Goal: Task Accomplishment & Management: Manage account settings

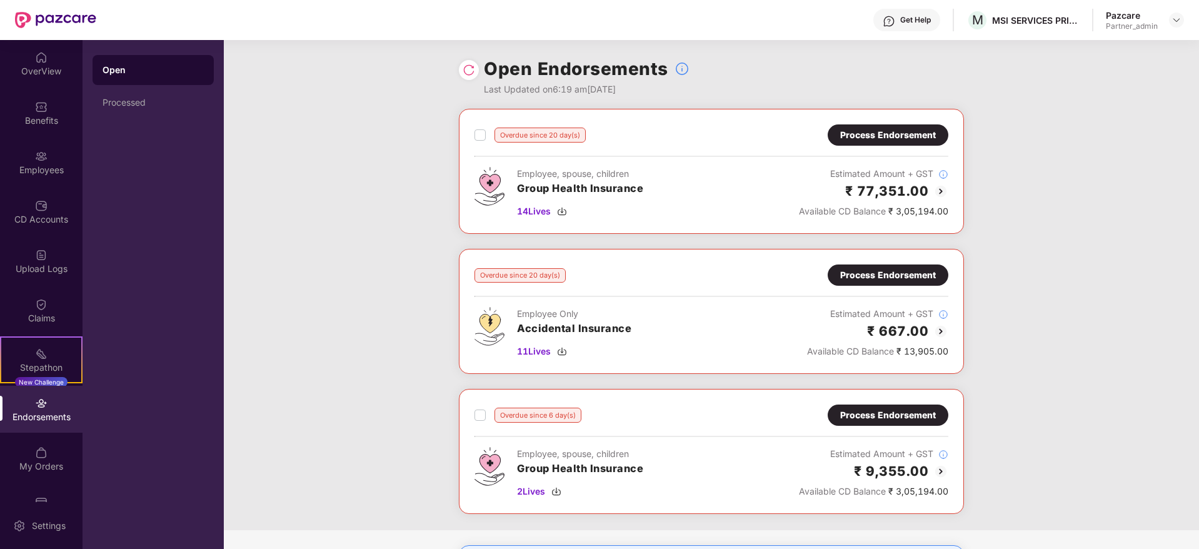
click at [467, 56] on div "Open Endorsements Last Updated on 6:19 am[DATE]" at bounding box center [711, 74] width 505 height 69
click at [472, 69] on img at bounding box center [468, 70] width 12 height 12
click at [562, 211] on img at bounding box center [562, 211] width 10 height 10
click at [563, 354] on img at bounding box center [562, 351] width 10 height 10
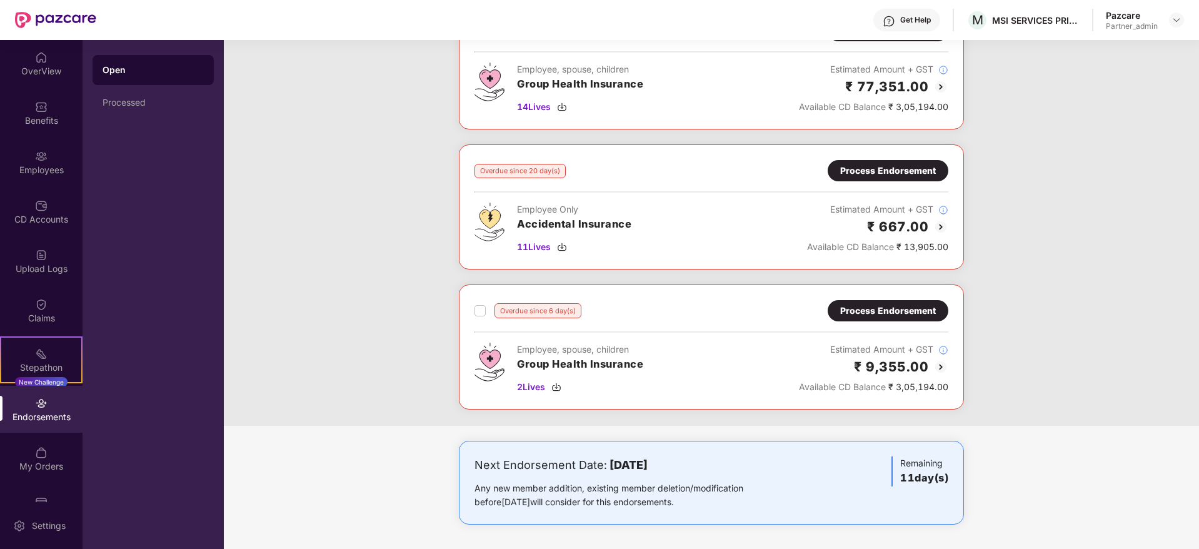
scroll to position [105, 0]
click at [557, 386] on img at bounding box center [556, 386] width 10 height 10
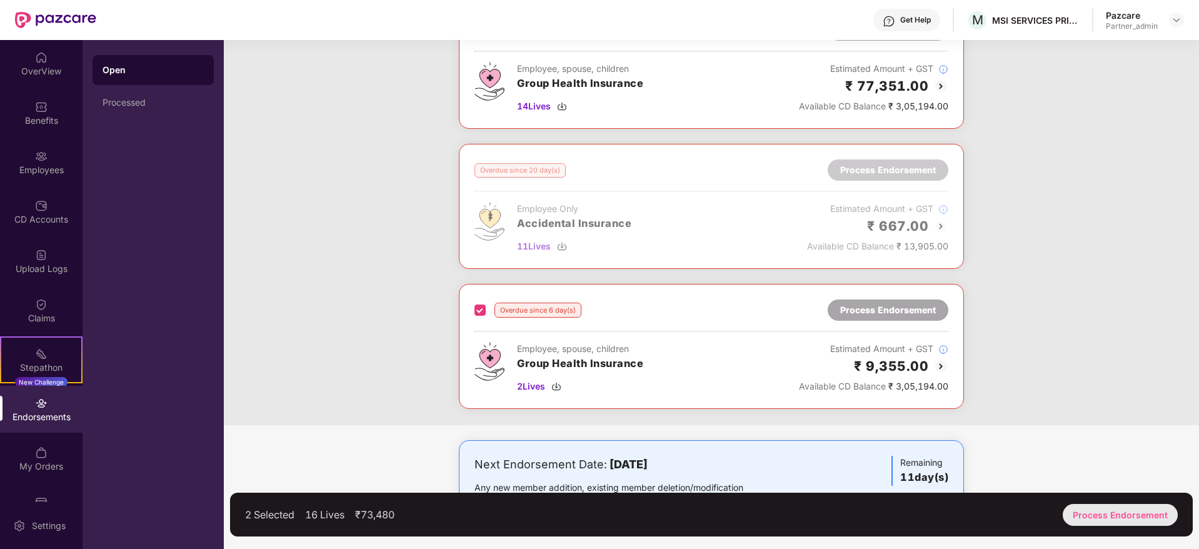
click at [1117, 514] on div "Process Endorsement" at bounding box center [1119, 515] width 115 height 22
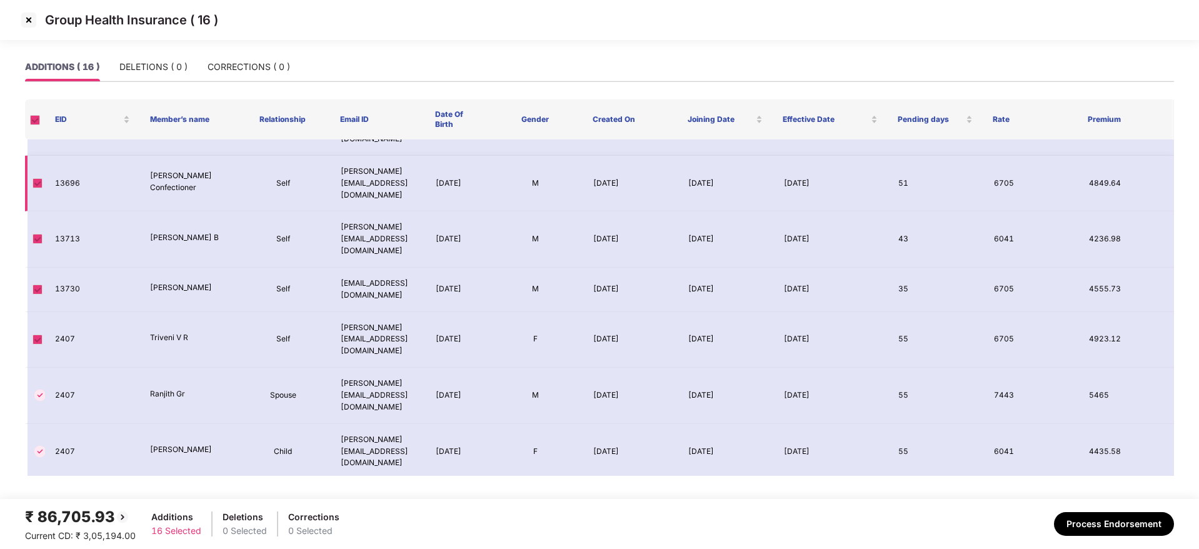
scroll to position [380, 0]
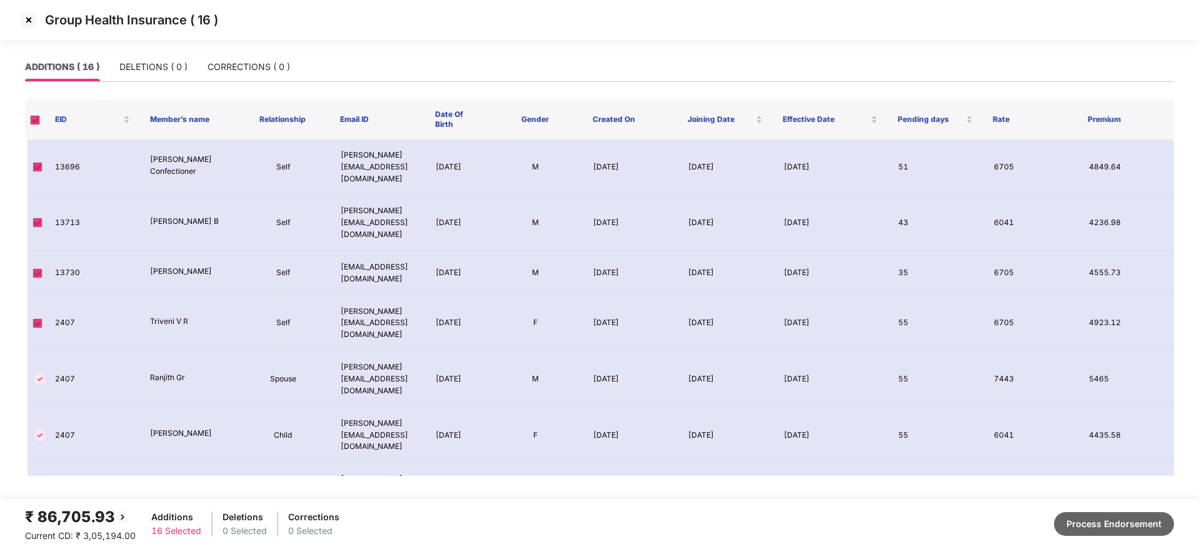
click at [1131, 524] on button "Process Endorsement" at bounding box center [1114, 524] width 120 height 24
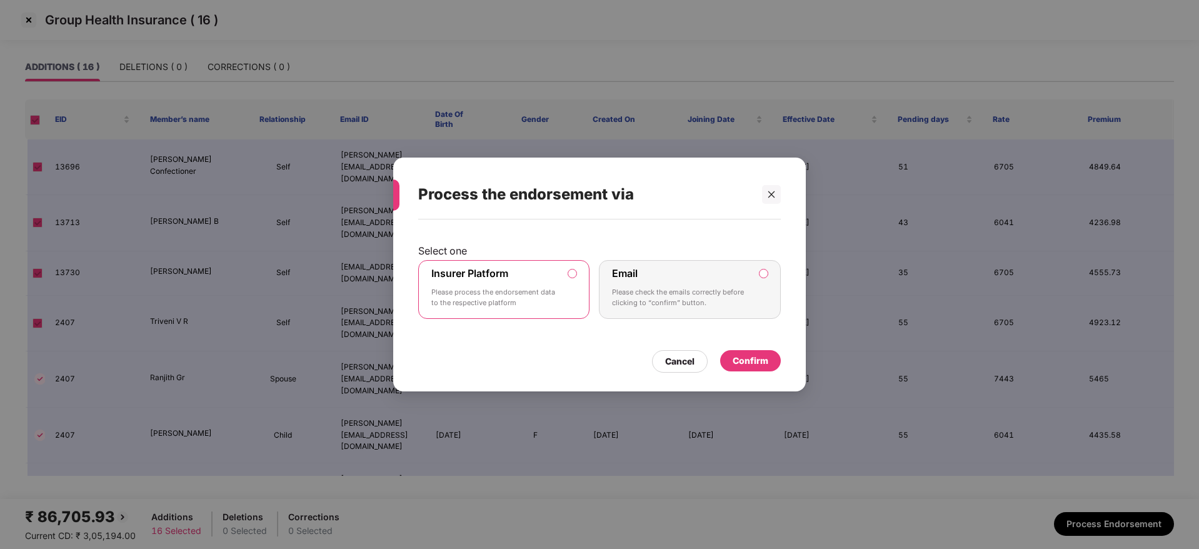
click at [760, 362] on div "Confirm" at bounding box center [750, 361] width 36 height 14
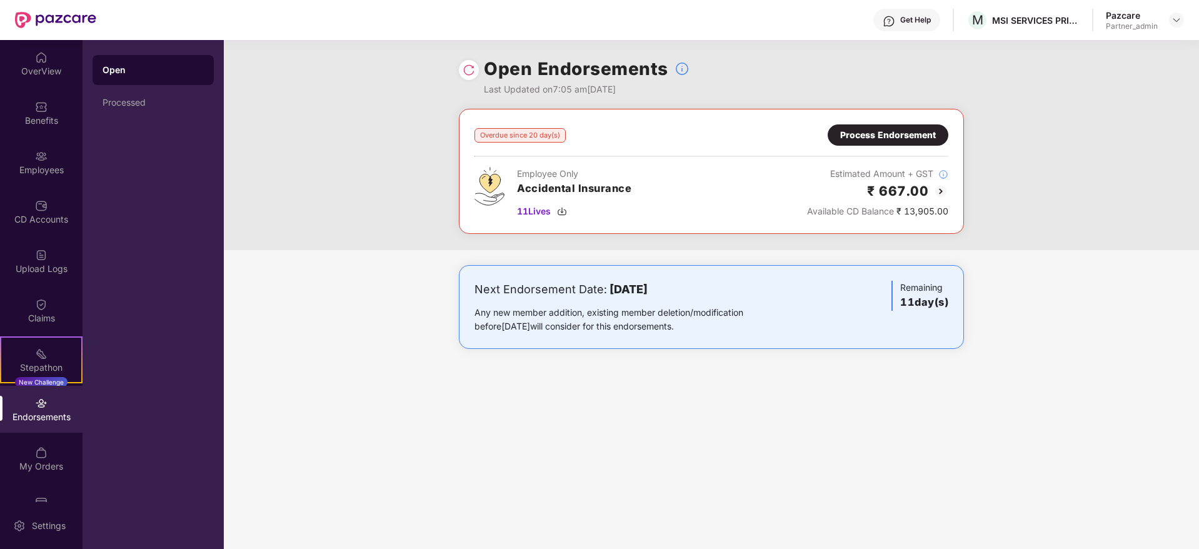
click at [882, 137] on div "Process Endorsement" at bounding box center [888, 135] width 96 height 14
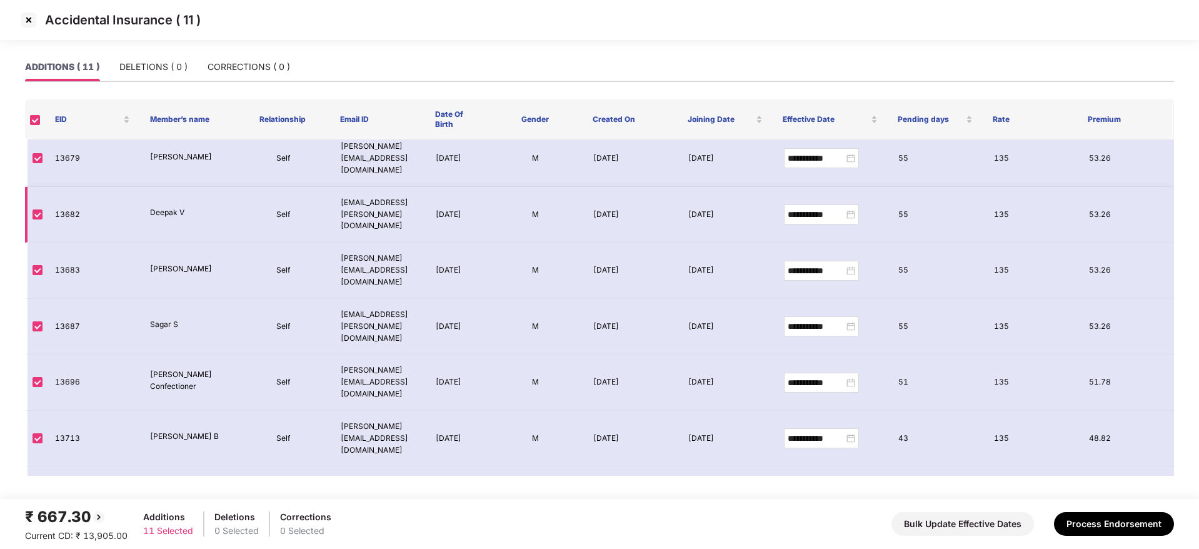
scroll to position [156, 0]
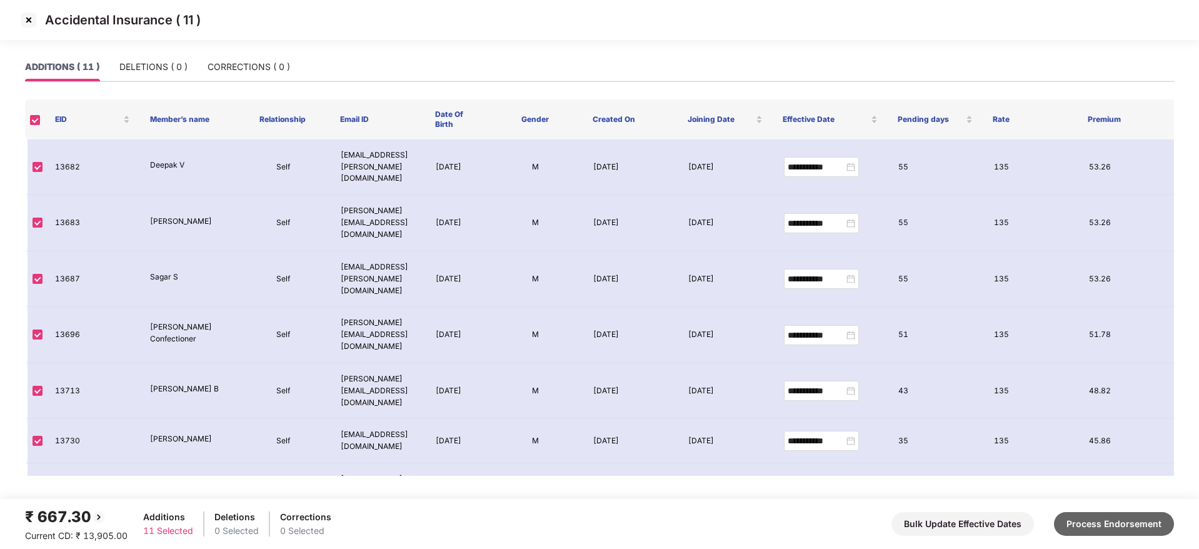
click at [1127, 519] on button "Process Endorsement" at bounding box center [1114, 524] width 120 height 24
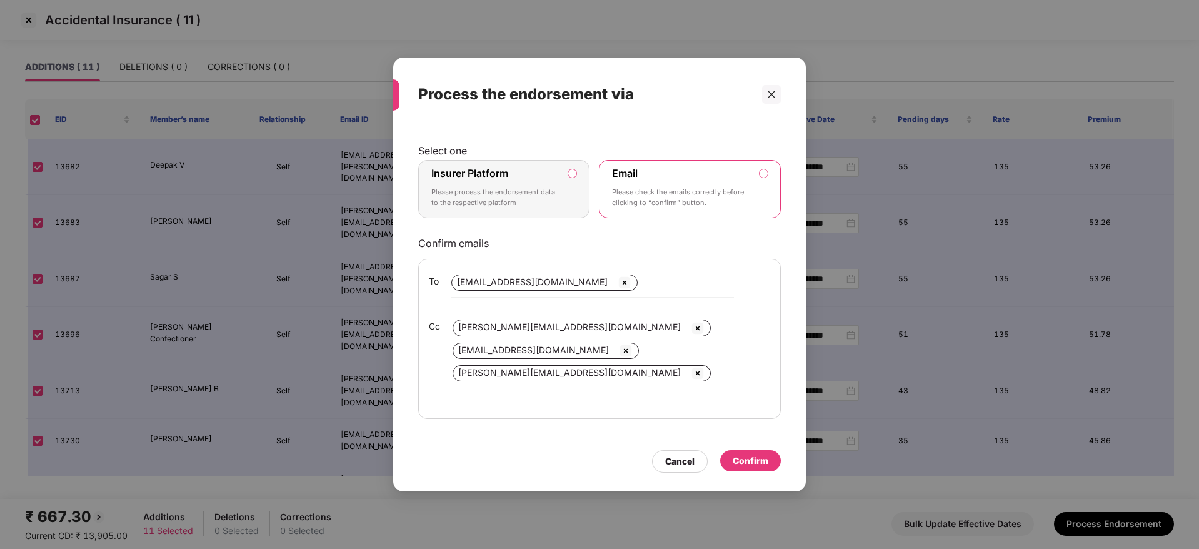
click at [582, 219] on label "Insurer Platform Please process the endorsement data to the respective platform" at bounding box center [503, 189] width 171 height 59
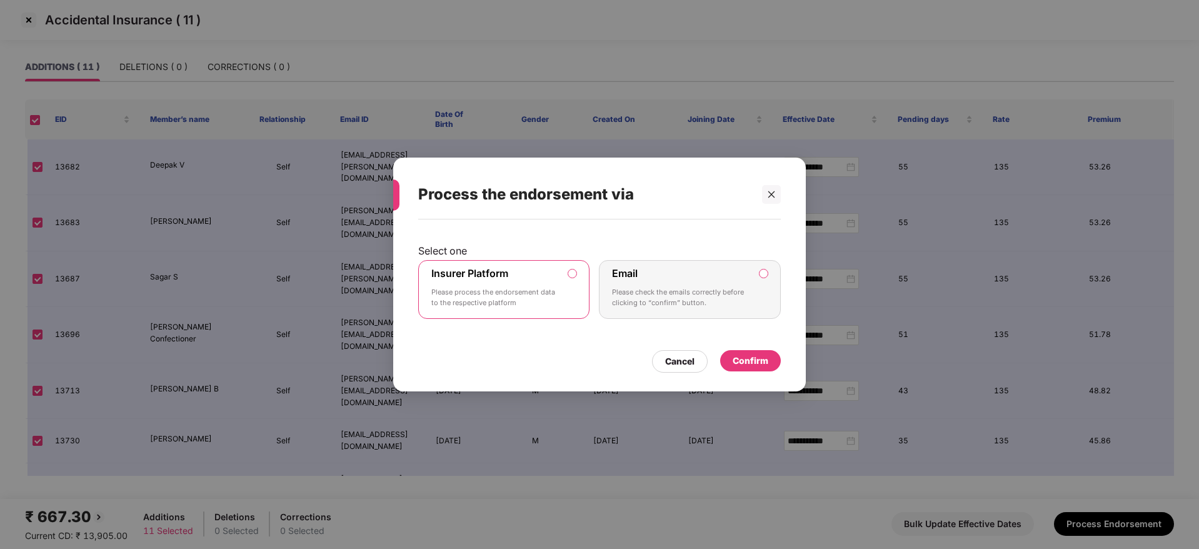
click at [756, 368] on div "Confirm" at bounding box center [750, 360] width 61 height 21
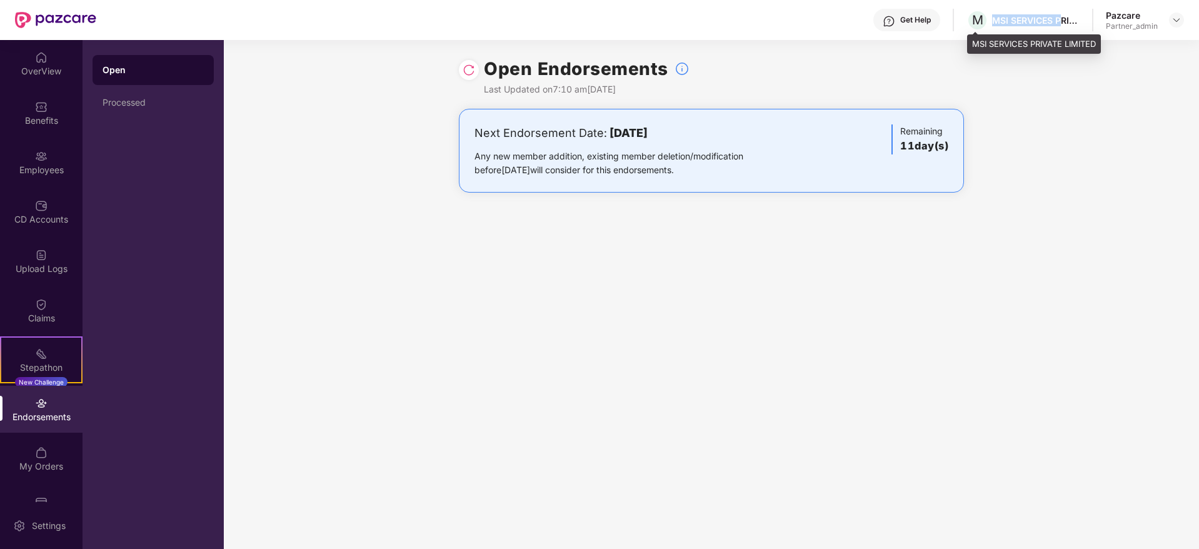
drag, startPoint x: 996, startPoint y: 17, endPoint x: 1062, endPoint y: 18, distance: 66.2
click at [1062, 18] on div "MSI SERVICES PRIVATE LIMITED" at bounding box center [1035, 20] width 87 height 12
copy div "MSI SERVICES P"
click at [1176, 21] on img at bounding box center [1176, 20] width 10 height 10
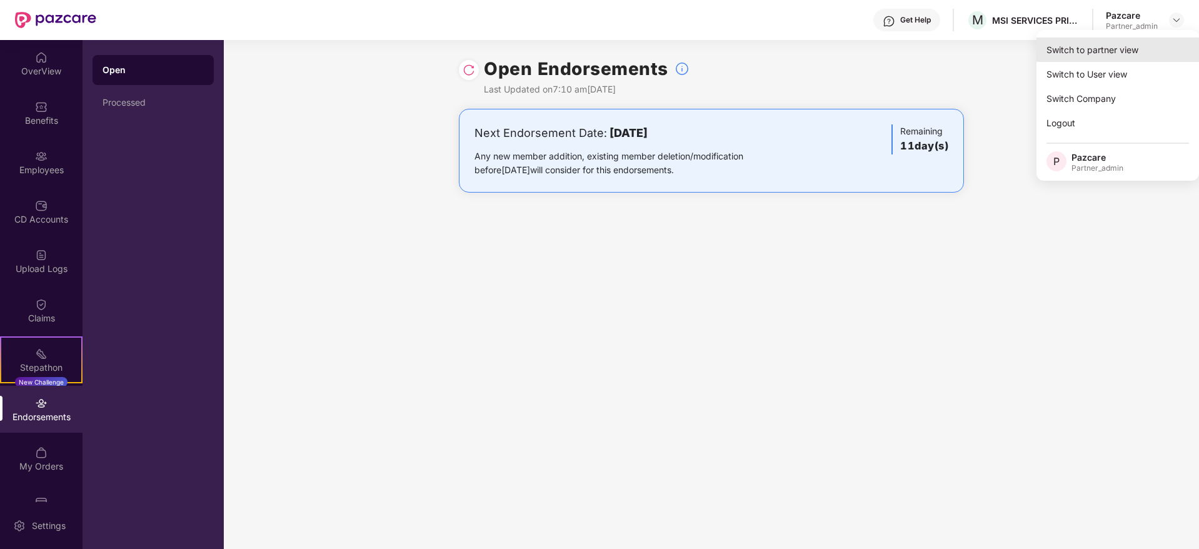
click at [1147, 56] on div "Switch to partner view" at bounding box center [1117, 49] width 162 height 24
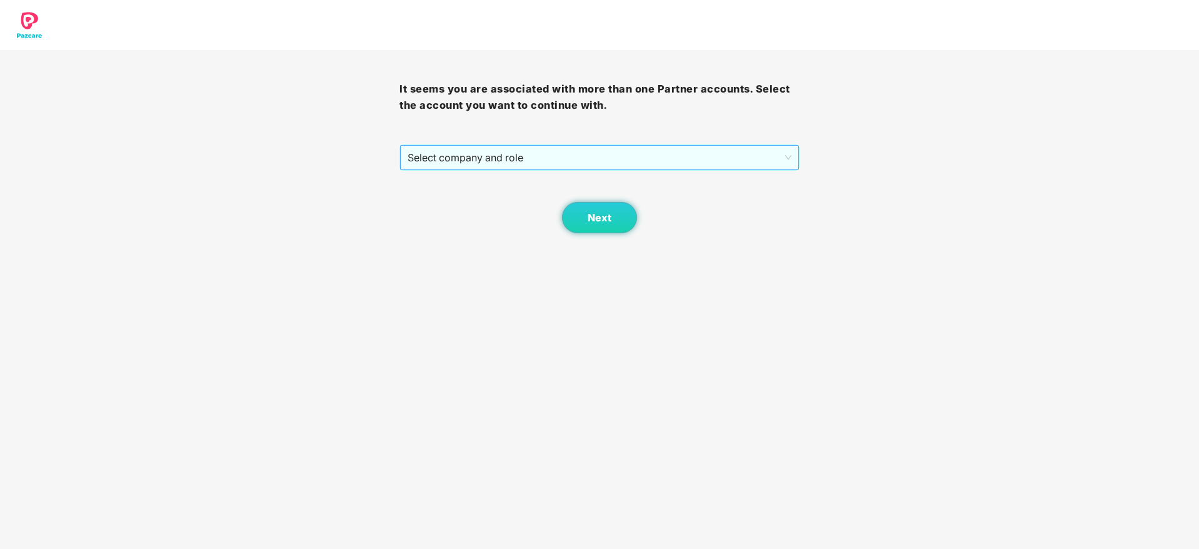
click at [584, 152] on span "Select company and role" at bounding box center [598, 158] width 383 height 24
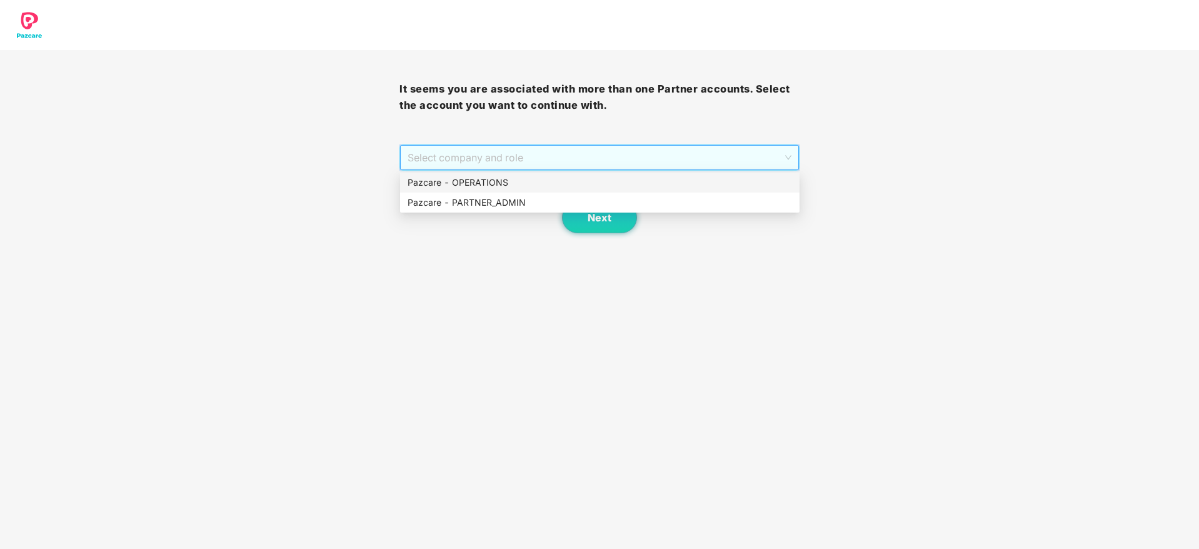
click at [523, 200] on div "Pazcare - PARTNER_ADMIN" at bounding box center [599, 203] width 384 height 14
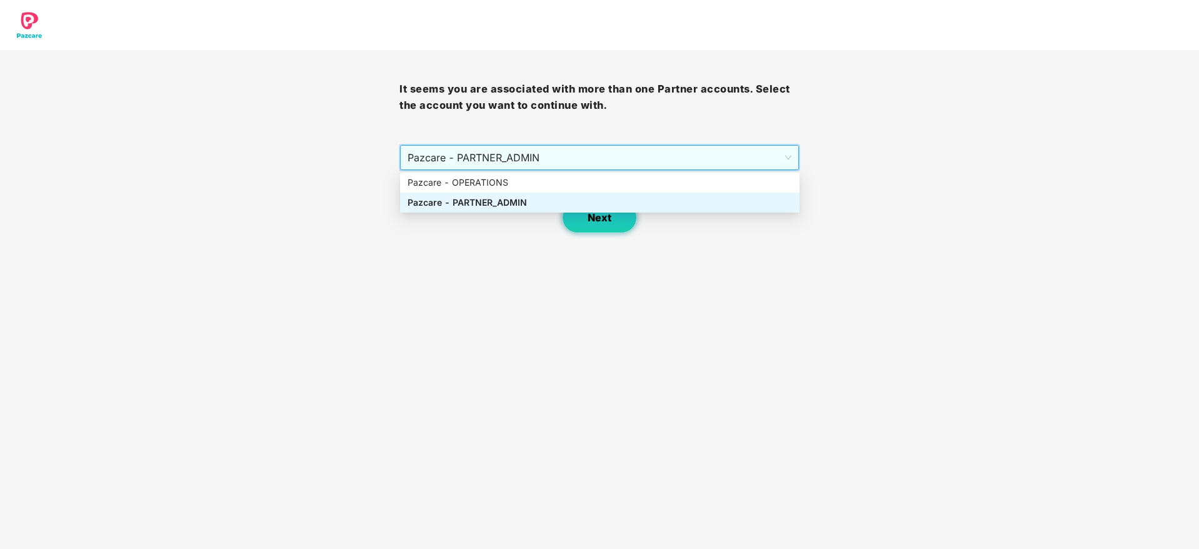
click at [607, 216] on span "Next" at bounding box center [599, 218] width 24 height 12
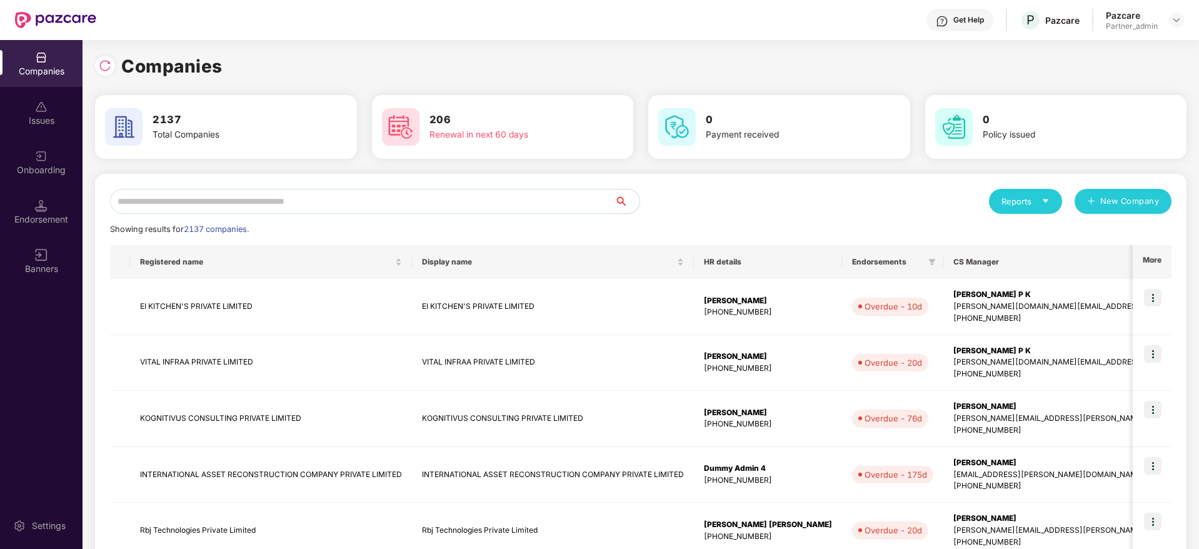
click at [334, 200] on input "text" at bounding box center [362, 201] width 504 height 25
paste input "**********"
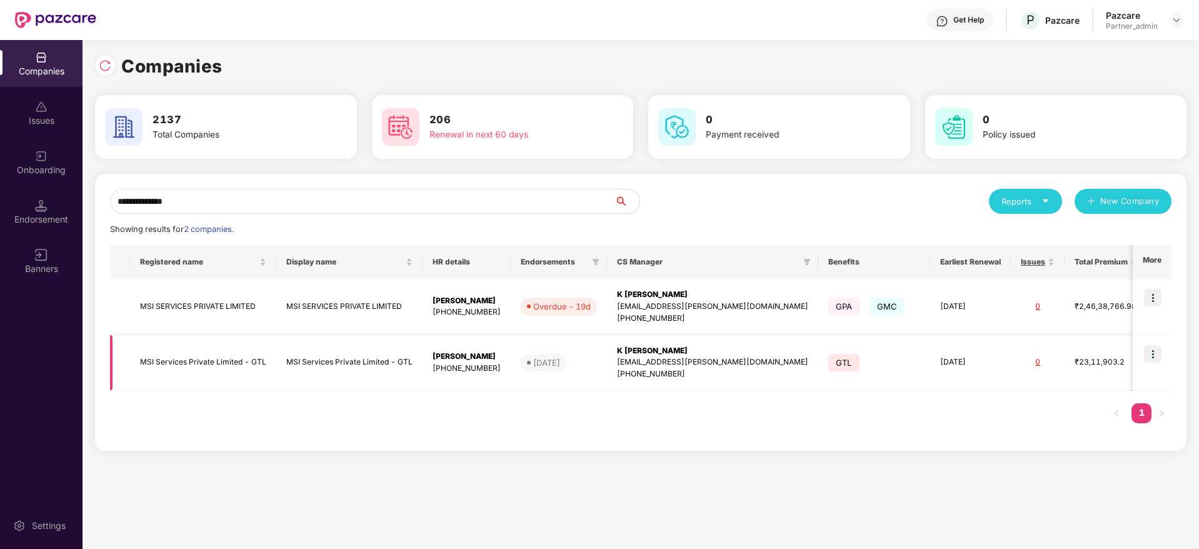
type input "**********"
click at [1149, 347] on img at bounding box center [1152, 353] width 17 height 17
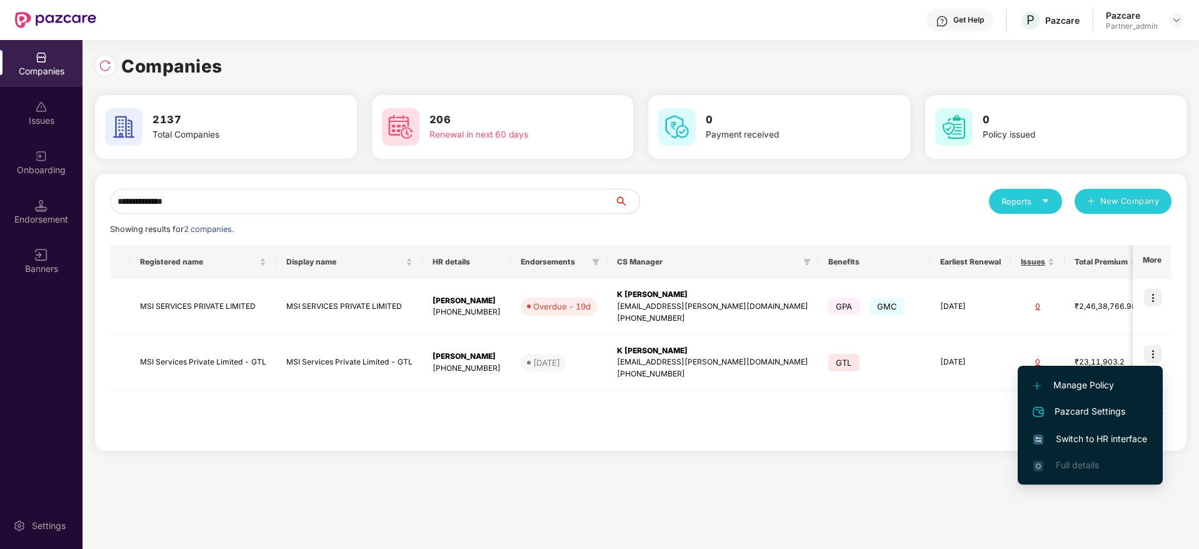
click at [1077, 437] on span "Switch to HR interface" at bounding box center [1090, 439] width 114 height 14
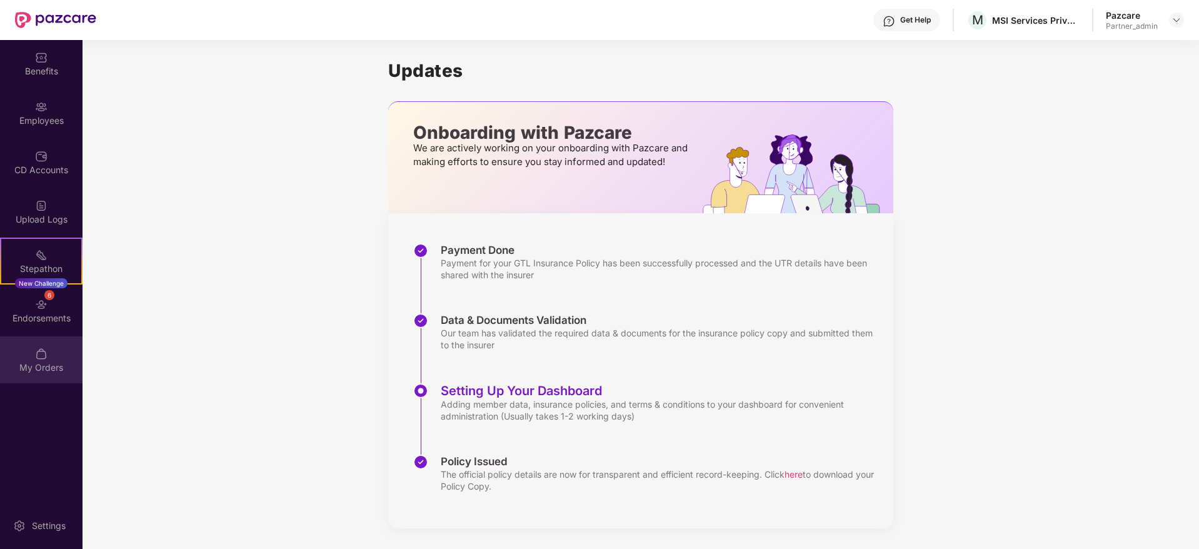
click at [36, 361] on div "My Orders" at bounding box center [41, 367] width 82 height 12
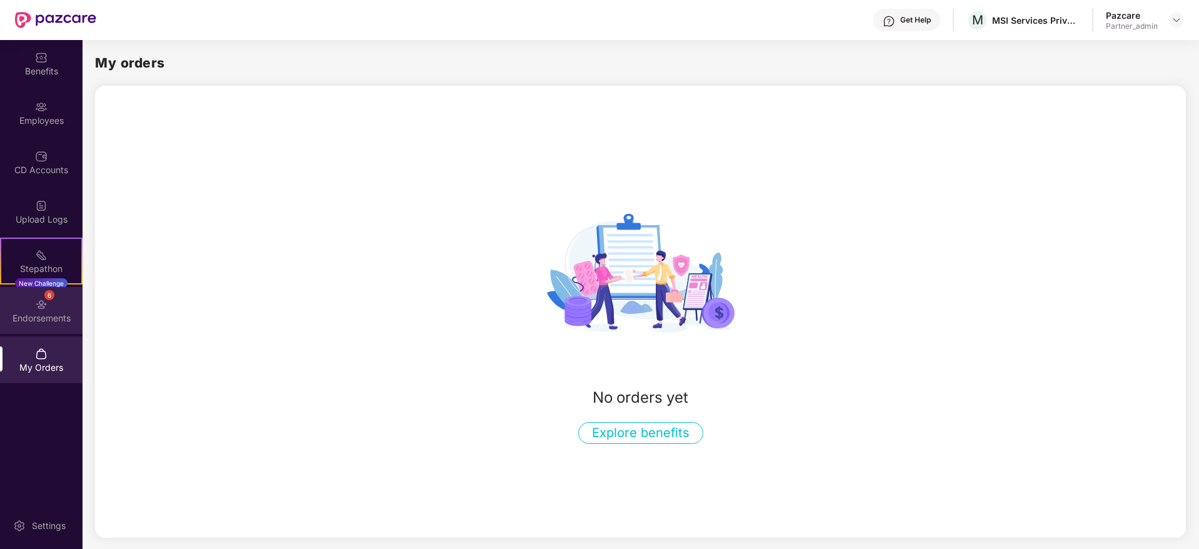
click at [49, 316] on div "Endorsements" at bounding box center [41, 318] width 82 height 12
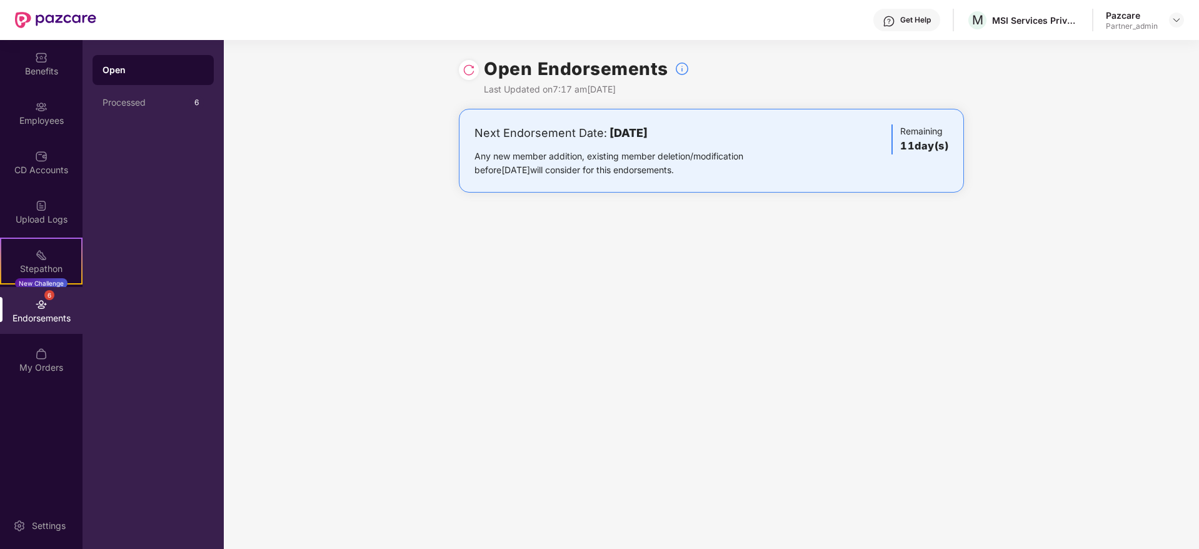
click at [49, 316] on div "Endorsements" at bounding box center [41, 318] width 82 height 12
click at [40, 131] on div "Employees" at bounding box center [41, 112] width 82 height 47
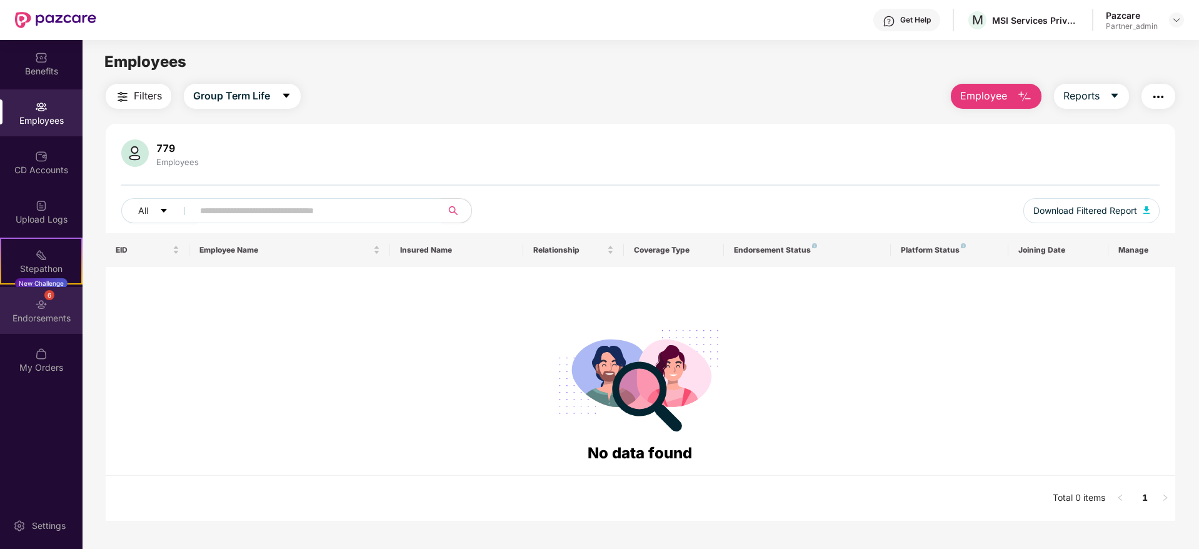
click at [58, 314] on div "Endorsements" at bounding box center [41, 318] width 82 height 12
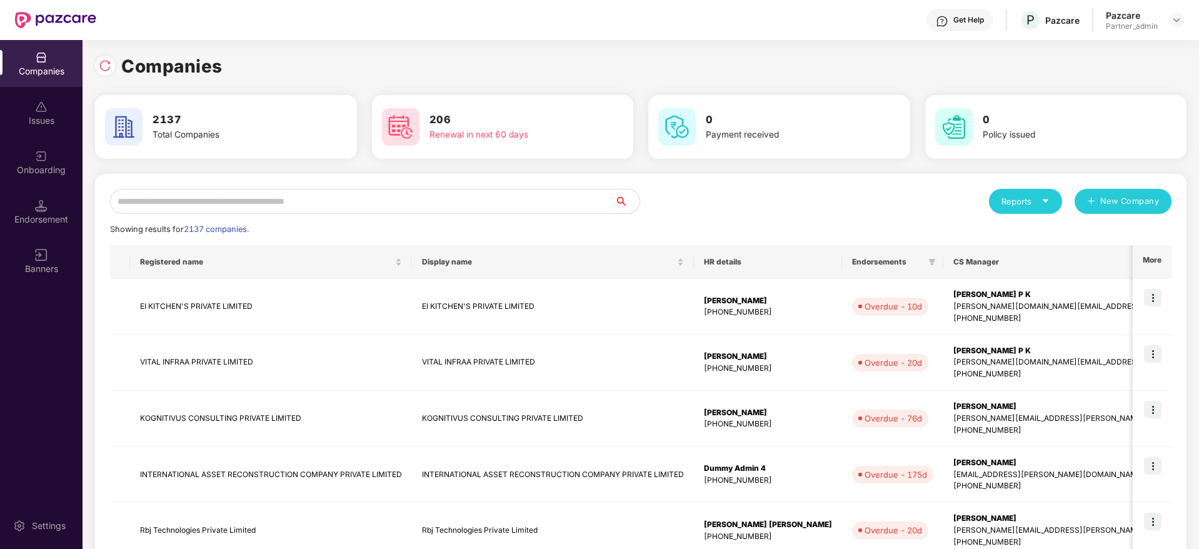
click at [212, 201] on input "text" at bounding box center [362, 201] width 504 height 25
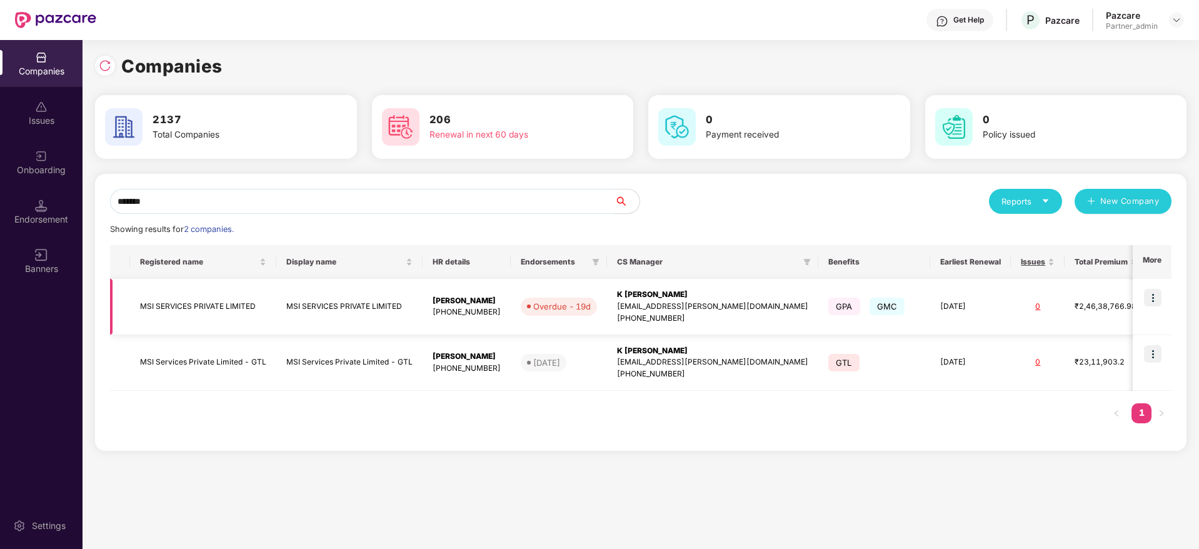
type input "*******"
click at [626, 297] on div "K [PERSON_NAME]" at bounding box center [712, 295] width 191 height 12
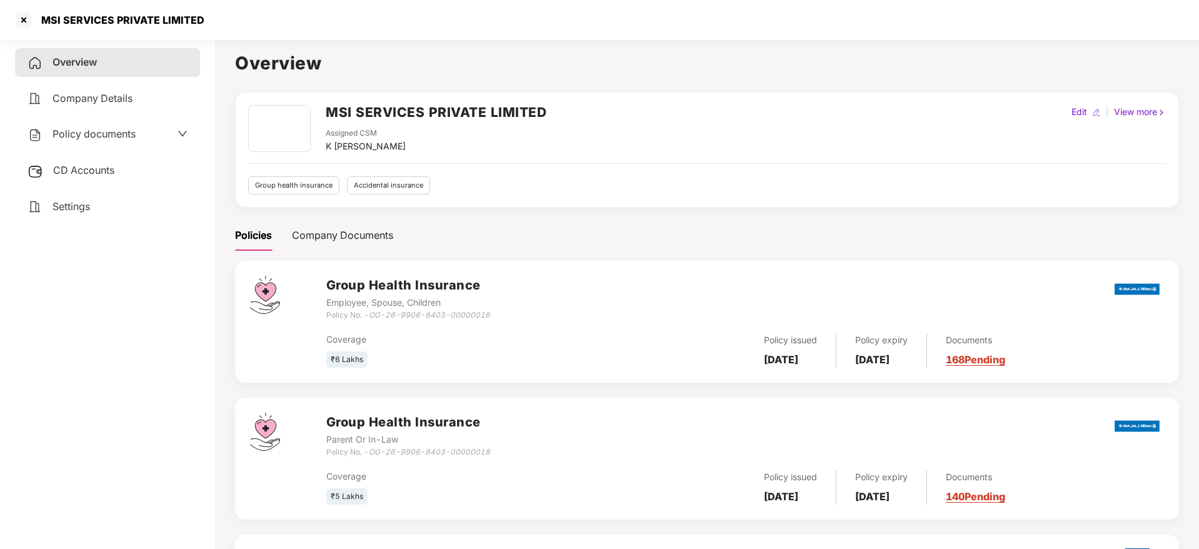
click at [109, 172] on span "CD Accounts" at bounding box center [83, 170] width 61 height 12
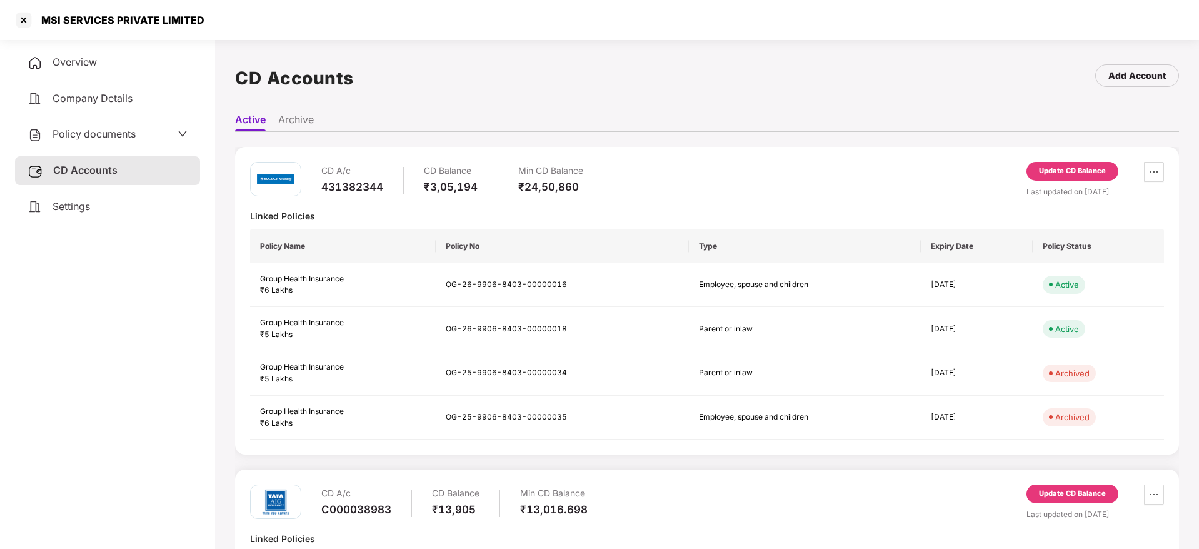
click at [1089, 167] on div "Update CD Balance" at bounding box center [1072, 171] width 67 height 11
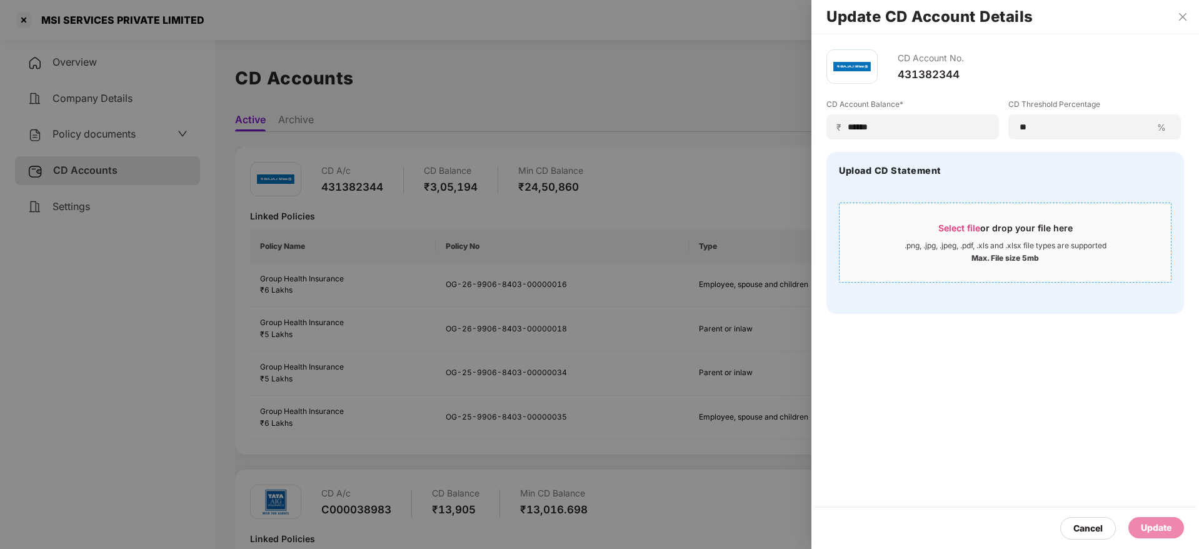
click at [964, 227] on span "Select file" at bounding box center [959, 227] width 42 height 11
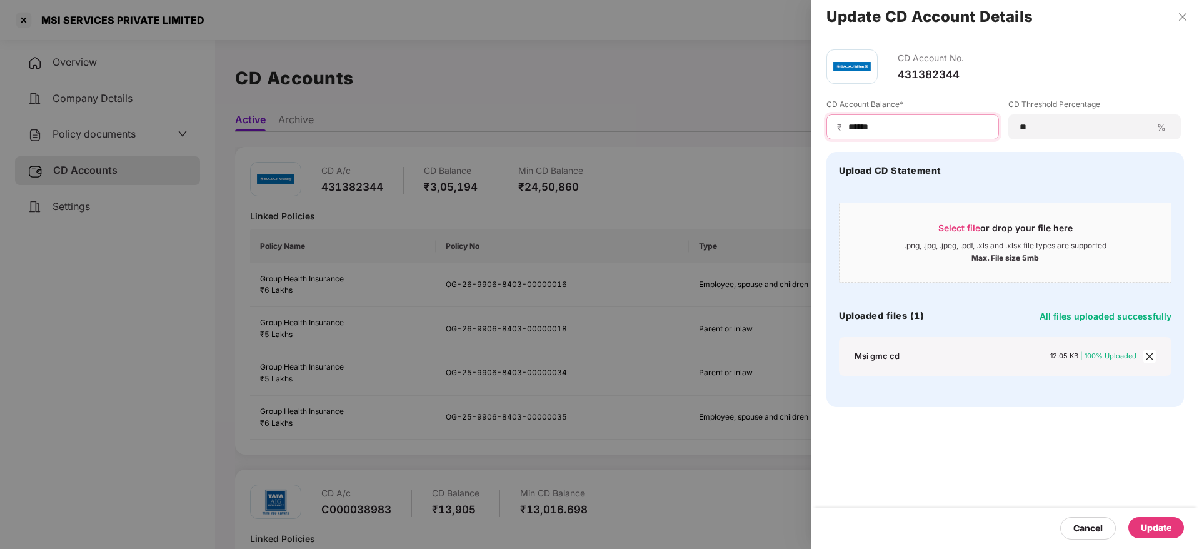
drag, startPoint x: 914, startPoint y: 119, endPoint x: 597, endPoint y: 116, distance: 316.8
click at [597, 116] on div "Update CD Account Details CD Account No. 431382344 CD Account Balance* ₹ ******…" at bounding box center [599, 274] width 1199 height 549
paste input "*"
type input "*******"
click at [1159, 528] on div "Update" at bounding box center [1155, 528] width 31 height 14
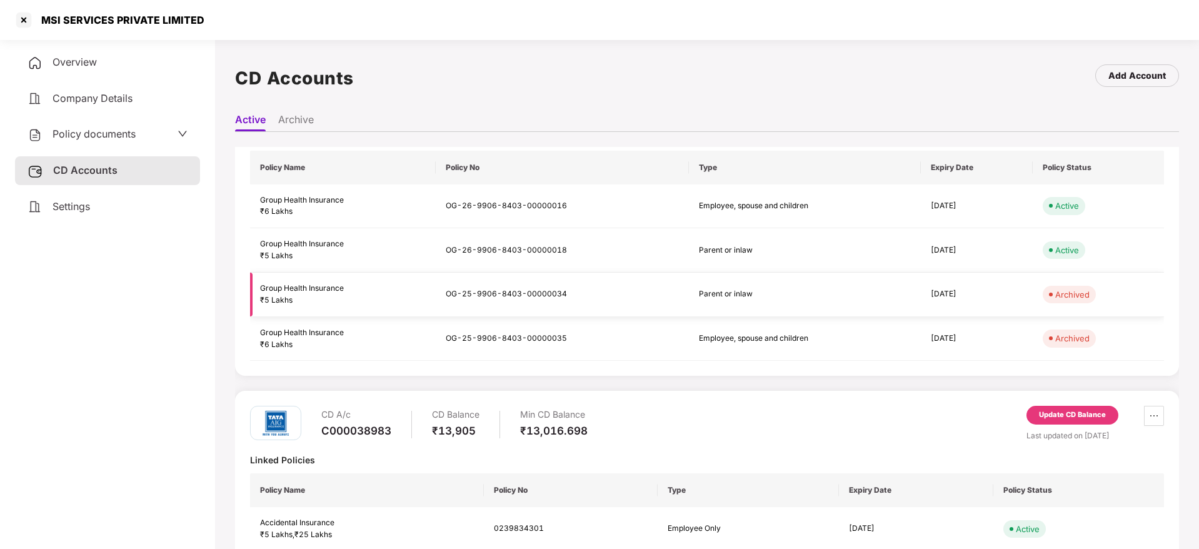
scroll to position [108, 0]
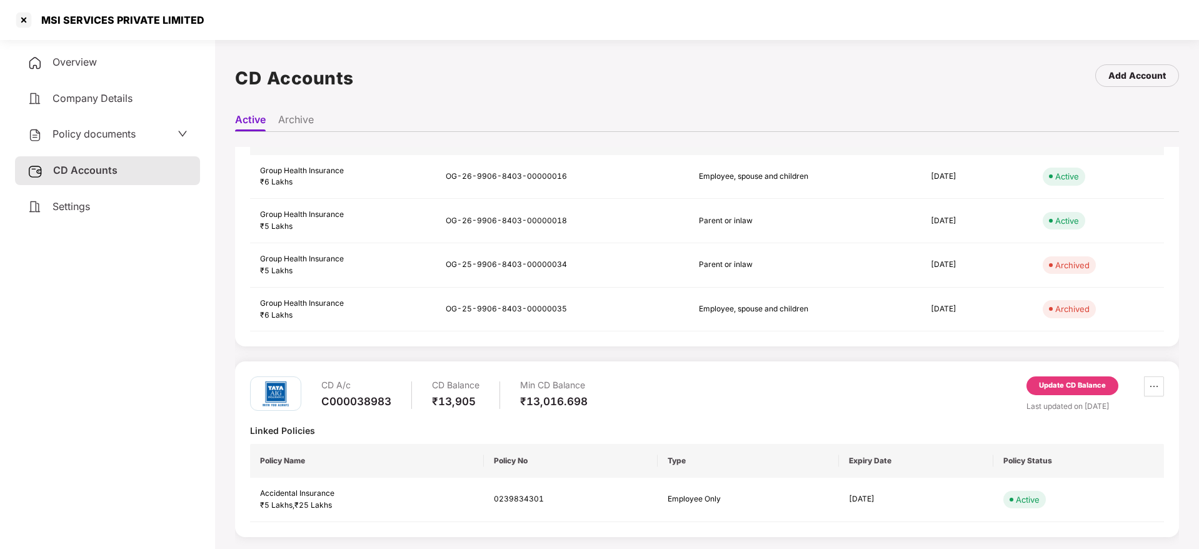
click at [1049, 380] on div "Update CD Balance" at bounding box center [1072, 385] width 67 height 11
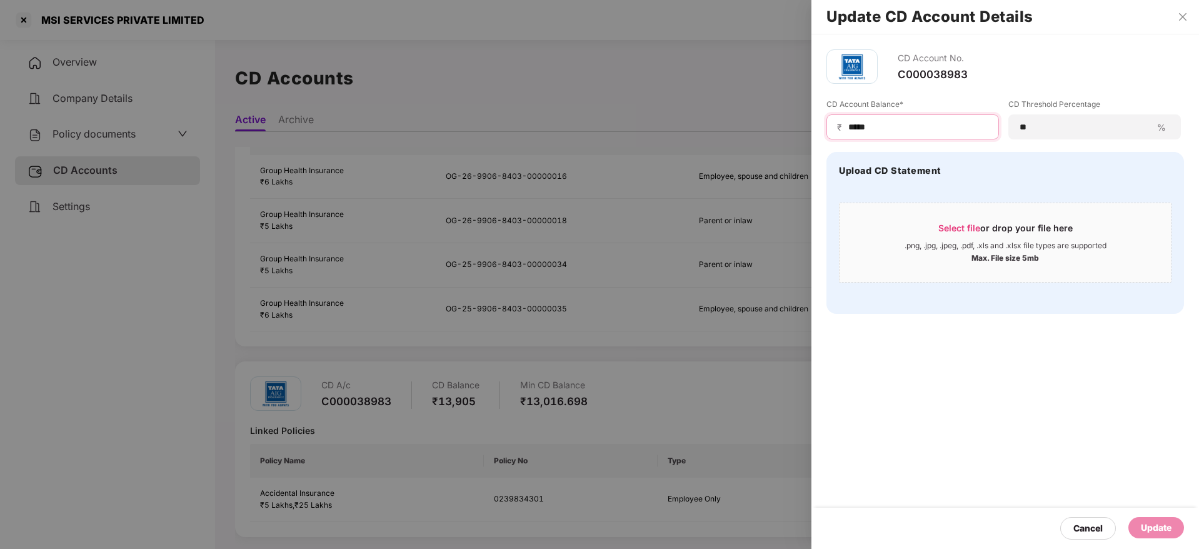
drag, startPoint x: 911, startPoint y: 127, endPoint x: 628, endPoint y: 103, distance: 284.1
click at [628, 103] on div "Update CD Account Details CD Account No. C000038983 CD Account Balance* ₹ *****…" at bounding box center [599, 274] width 1199 height 549
paste input
type input "*****"
click at [981, 226] on div "Select file or drop your file here" at bounding box center [1005, 231] width 134 height 19
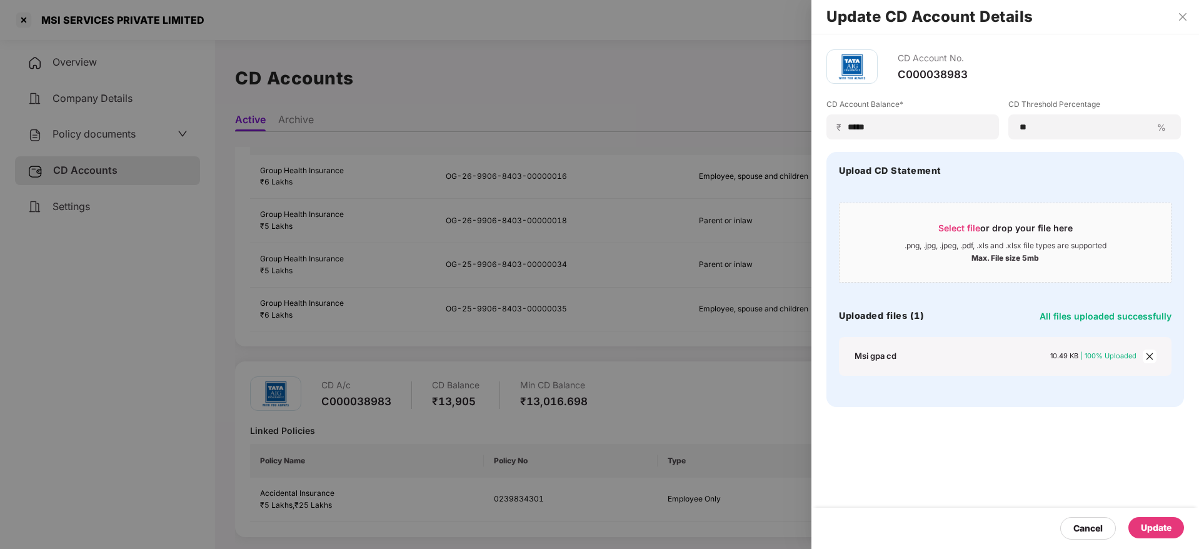
click at [1166, 527] on div "Update" at bounding box center [1155, 528] width 31 height 14
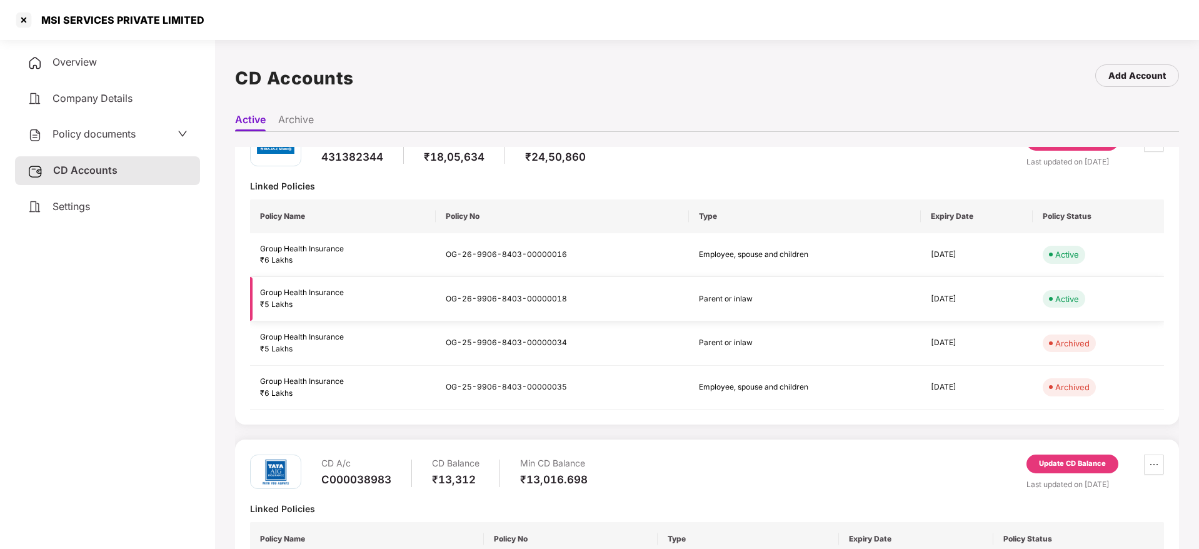
scroll to position [0, 0]
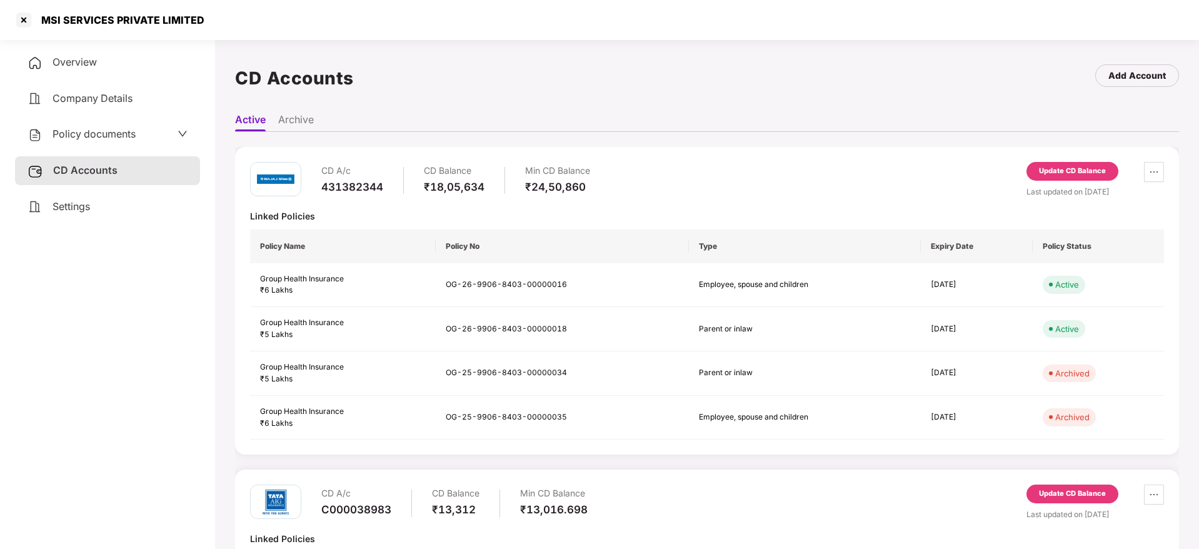
click at [1079, 174] on div "Update CD Balance" at bounding box center [1072, 171] width 67 height 11
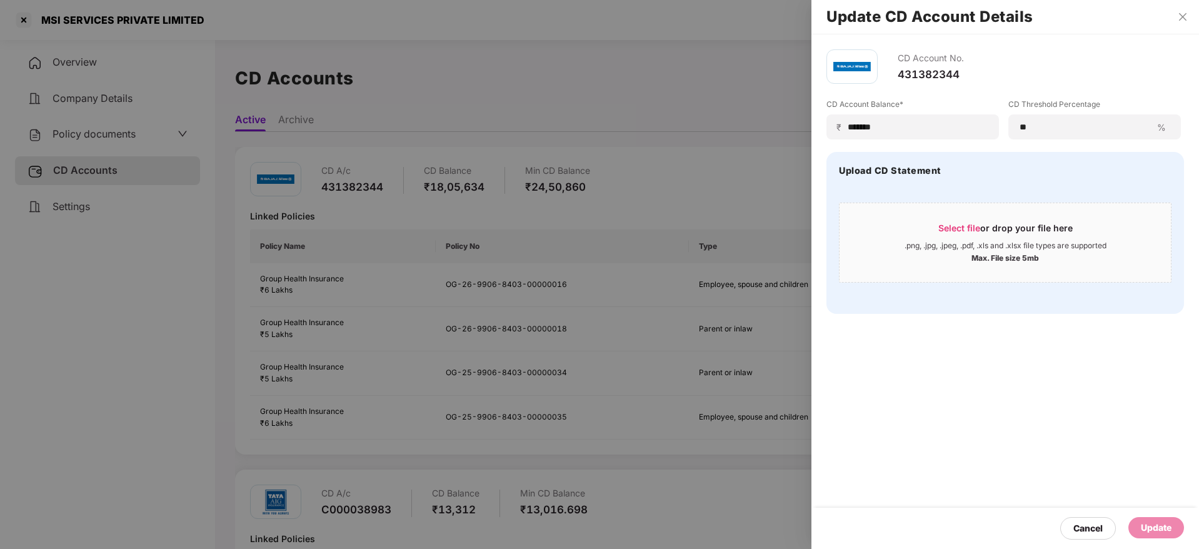
click at [632, 171] on div at bounding box center [599, 274] width 1199 height 549
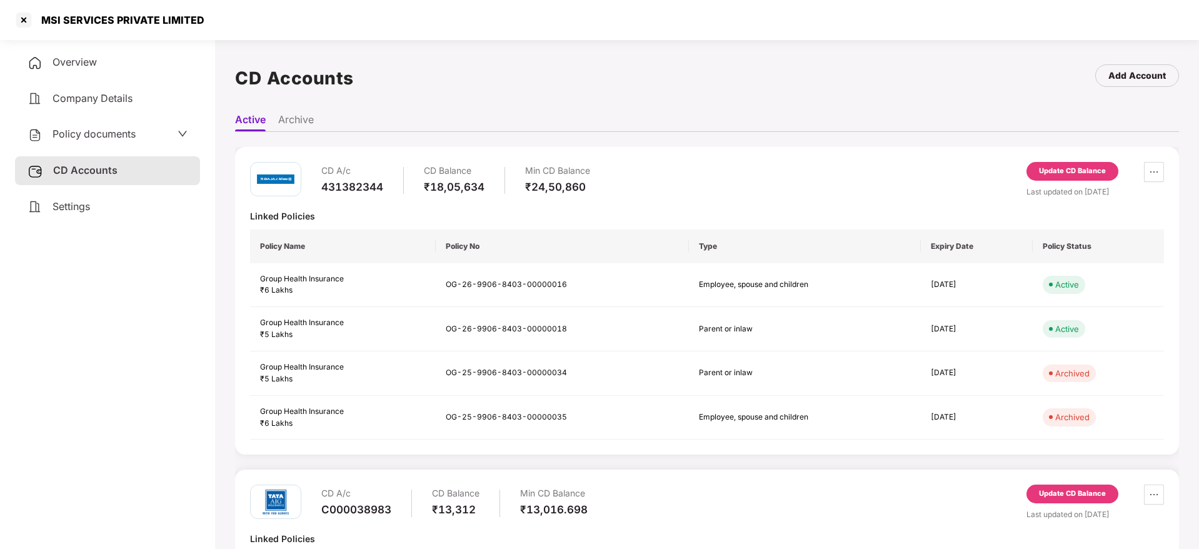
click at [64, 64] on span "Overview" at bounding box center [74, 62] width 44 height 12
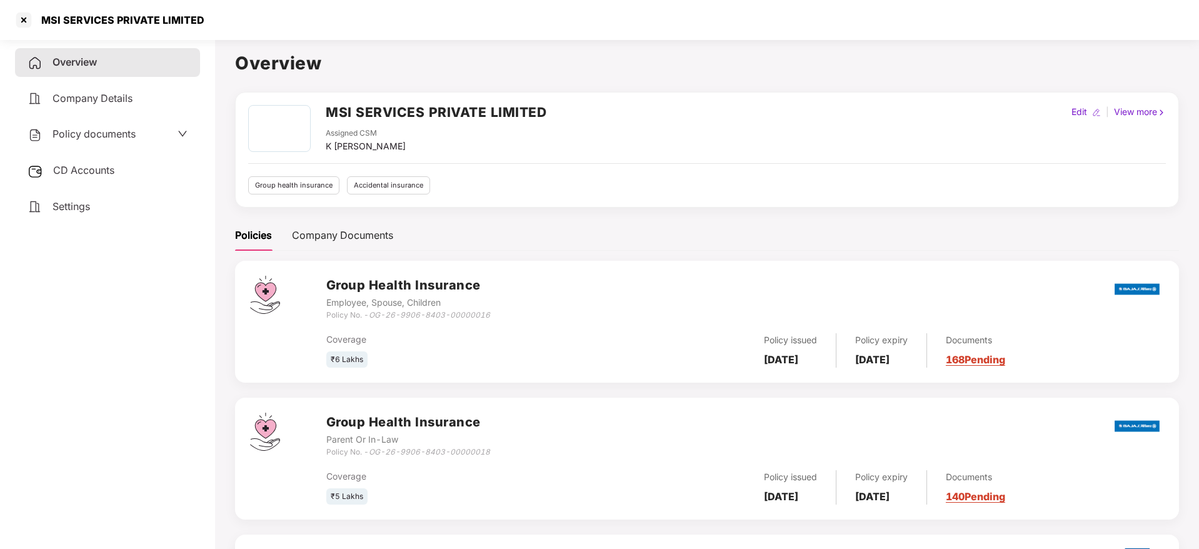
click at [1005, 354] on link "168 Pending" at bounding box center [975, 359] width 59 height 12
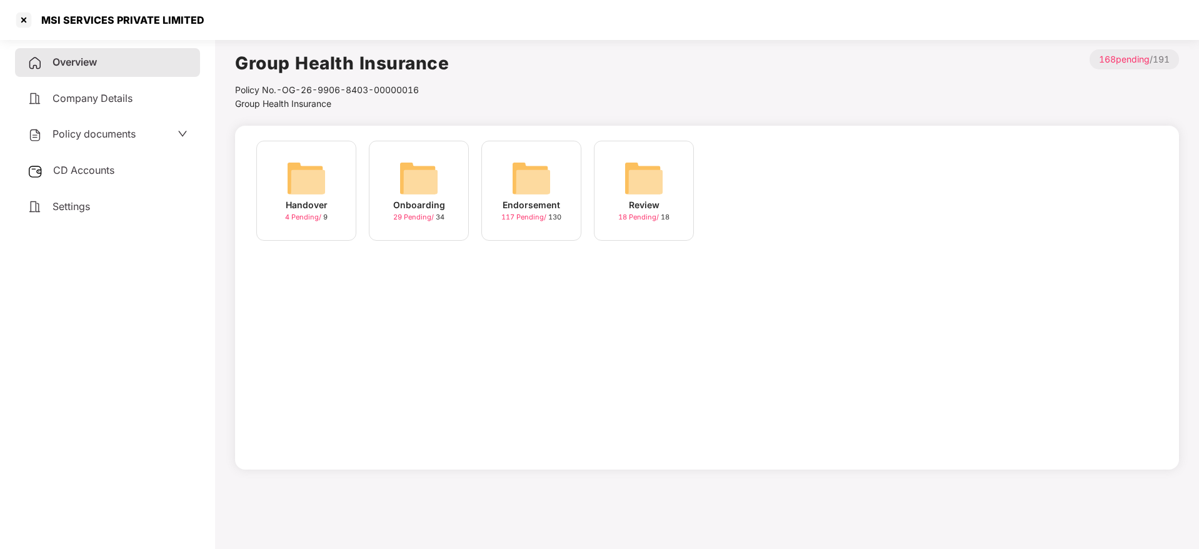
click at [545, 198] on div "Endorsement" at bounding box center [530, 205] width 57 height 14
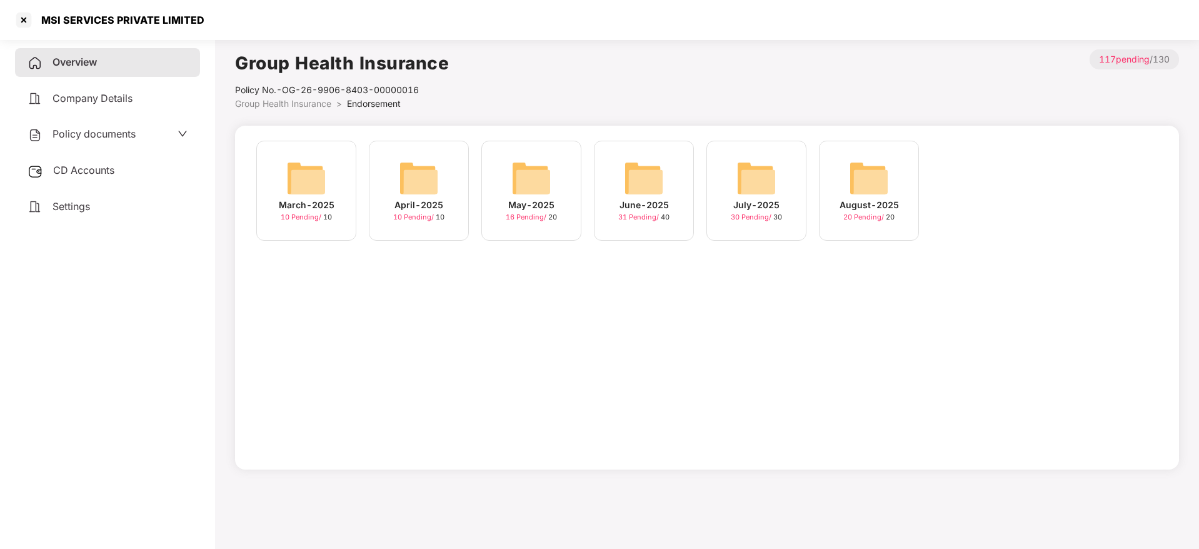
click at [872, 214] on span "20 Pending /" at bounding box center [864, 216] width 42 height 9
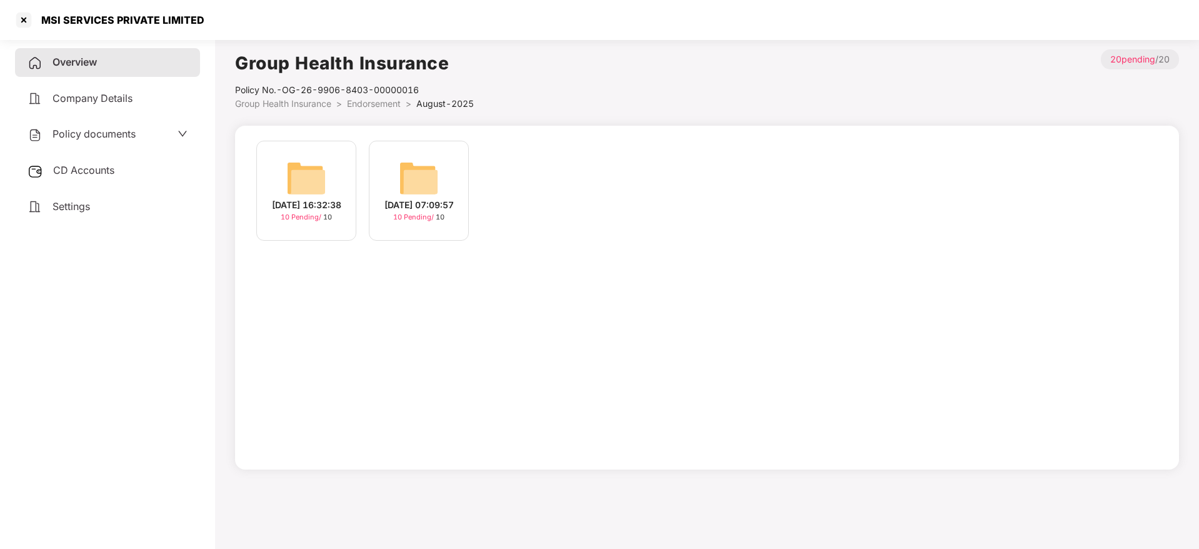
click at [414, 212] on div "[DATE] 07:09:57" at bounding box center [418, 205] width 69 height 14
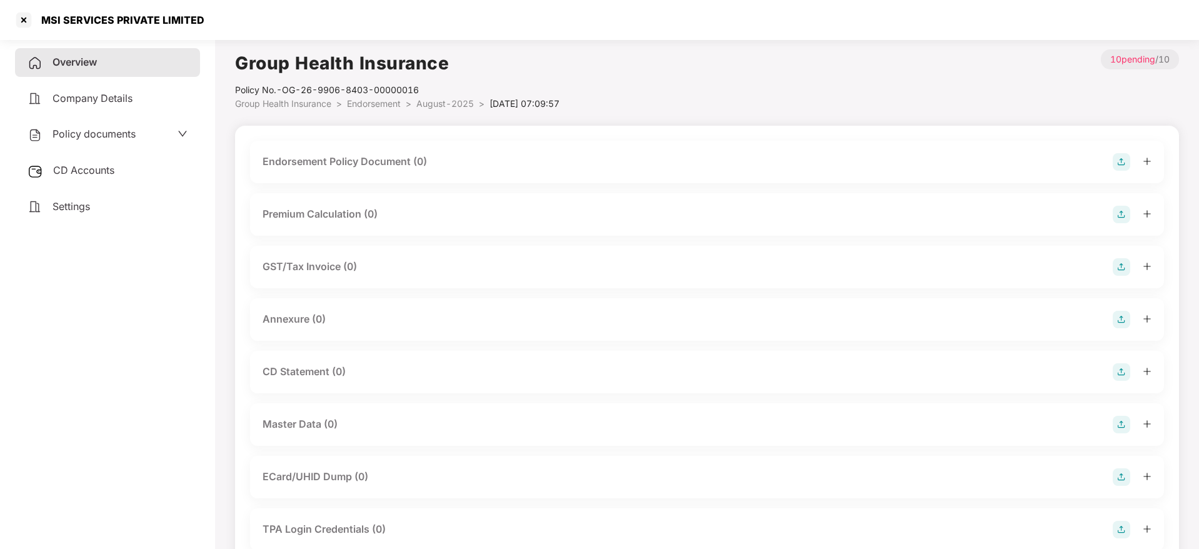
click at [1124, 422] on img at bounding box center [1120, 424] width 17 height 17
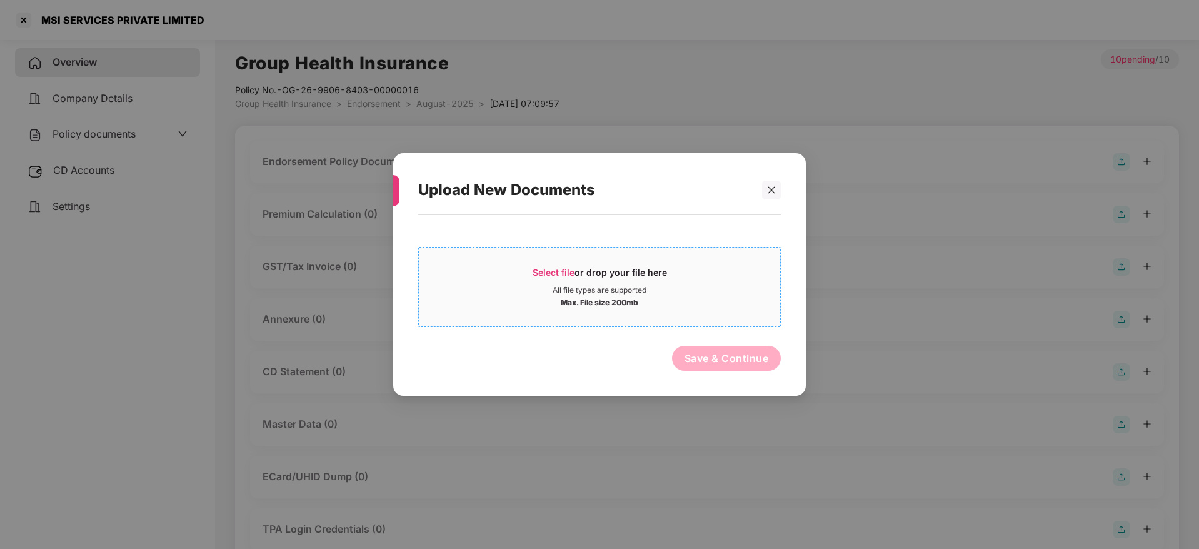
click at [552, 272] on span "Select file" at bounding box center [553, 272] width 42 height 11
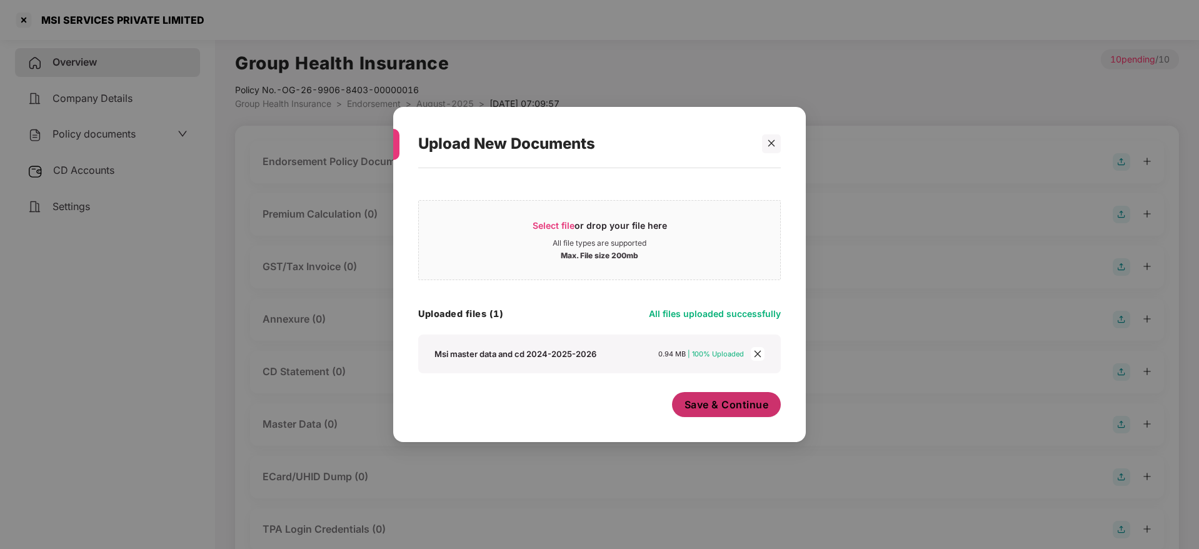
click at [719, 408] on span "Save & Continue" at bounding box center [726, 404] width 84 height 14
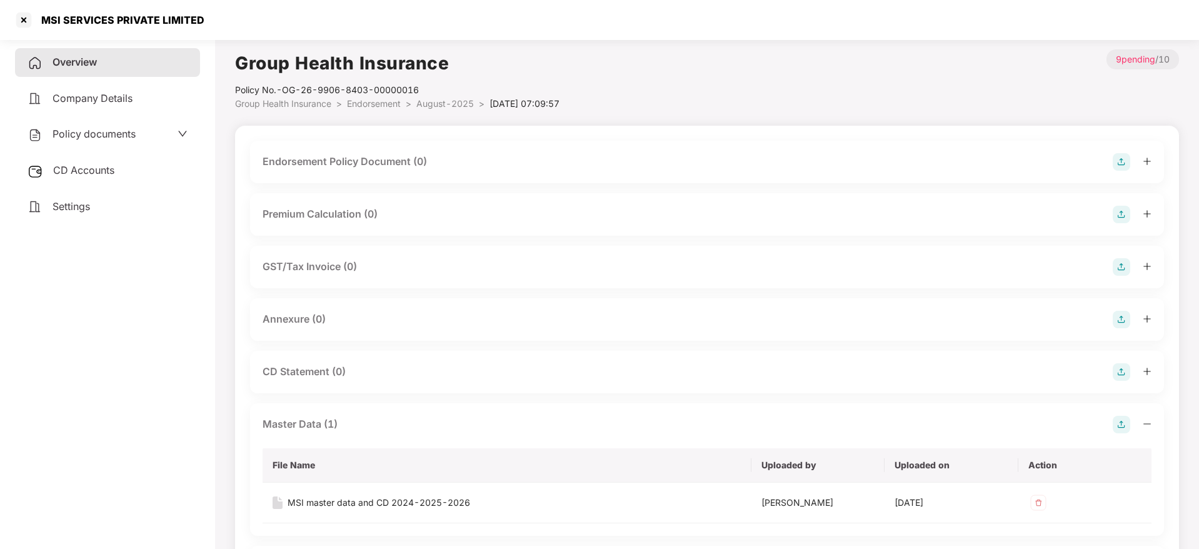
click at [82, 64] on span "Overview" at bounding box center [74, 62] width 44 height 12
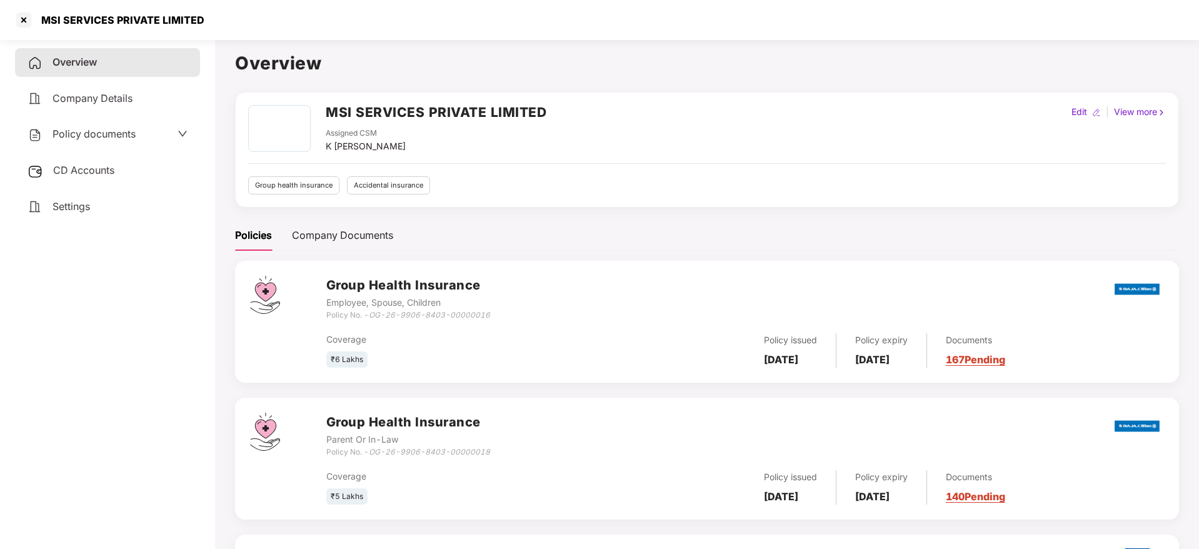
click at [996, 500] on link "140 Pending" at bounding box center [975, 496] width 59 height 12
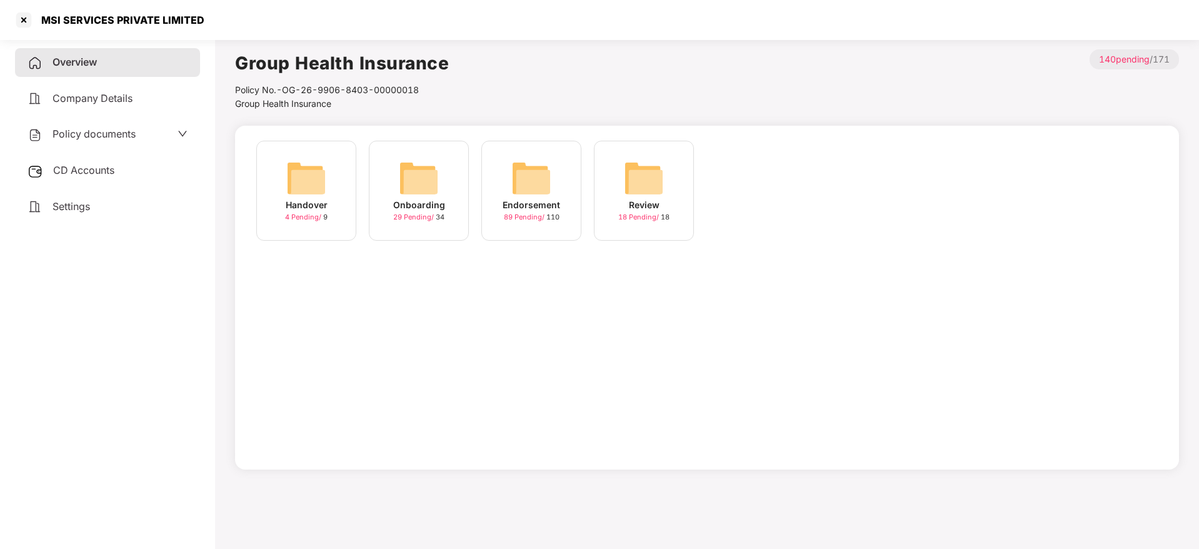
click at [517, 179] on img at bounding box center [531, 178] width 40 height 40
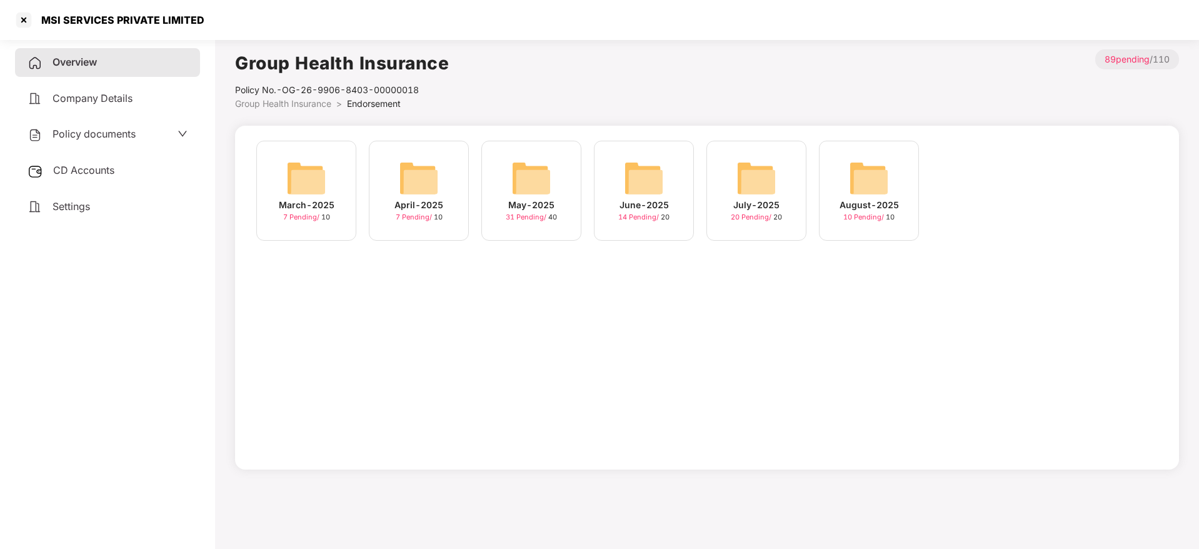
click at [858, 184] on img at bounding box center [869, 178] width 40 height 40
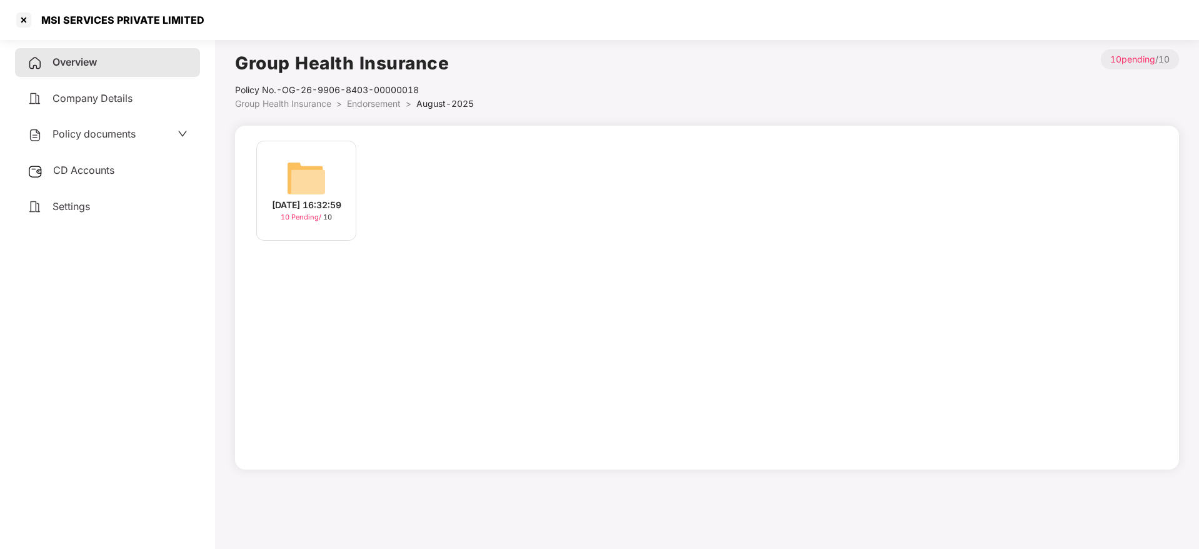
click at [326, 188] on img at bounding box center [306, 178] width 40 height 40
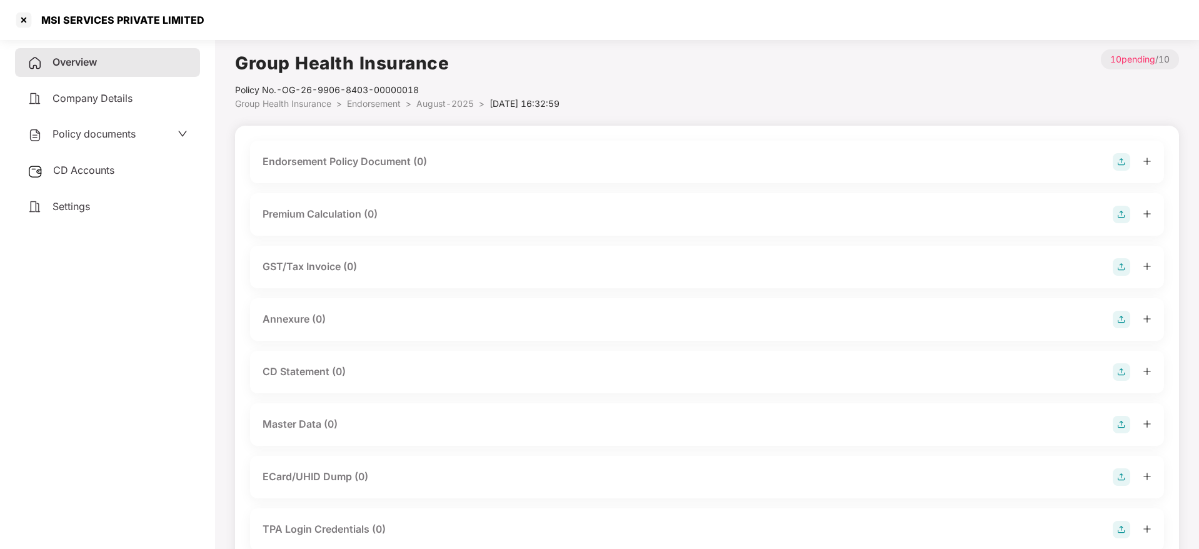
click at [1125, 429] on img at bounding box center [1120, 424] width 17 height 17
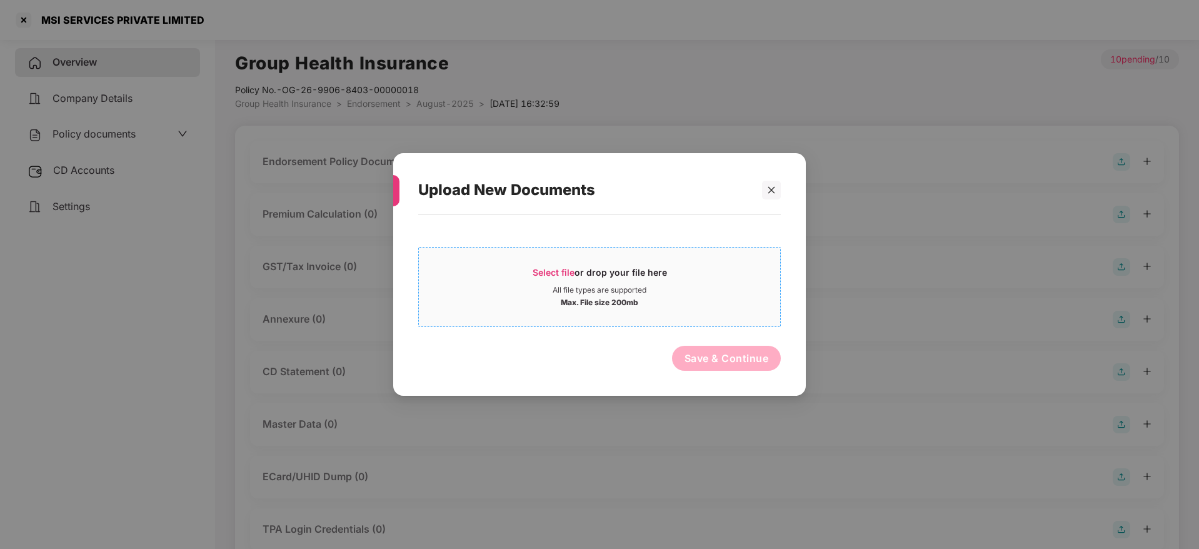
click at [582, 271] on div "Select file or drop your file here" at bounding box center [599, 275] width 134 height 19
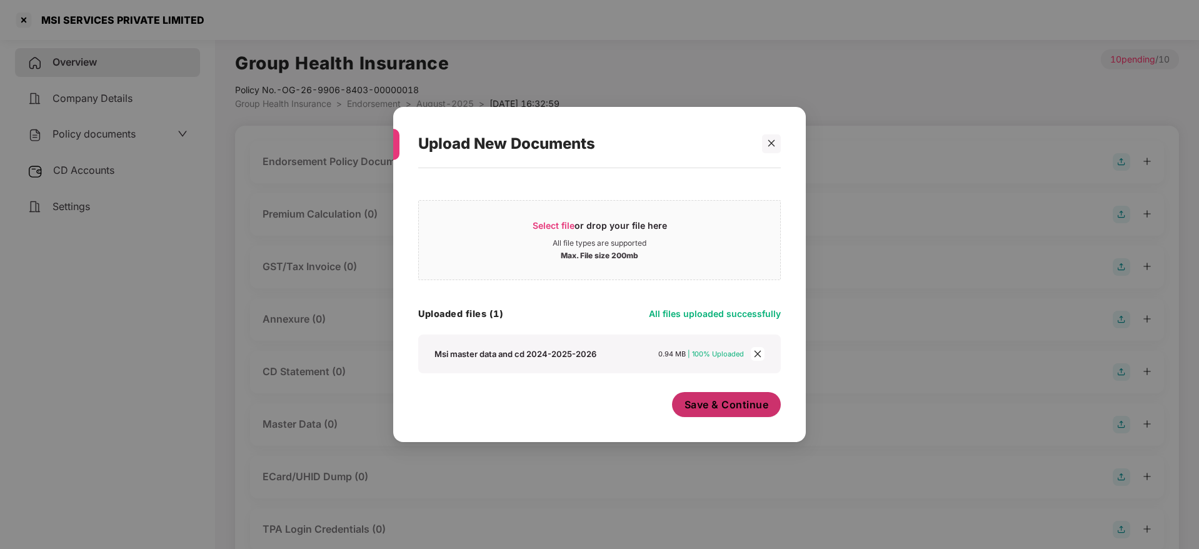
click at [724, 414] on button "Save & Continue" at bounding box center [726, 404] width 109 height 25
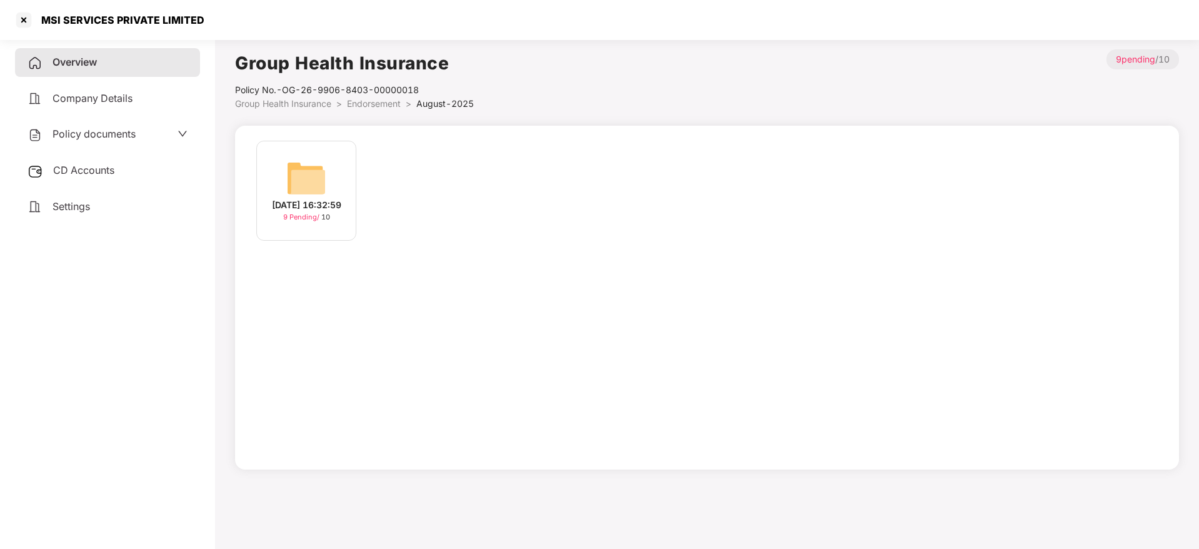
click at [97, 60] on span "Overview" at bounding box center [74, 62] width 44 height 12
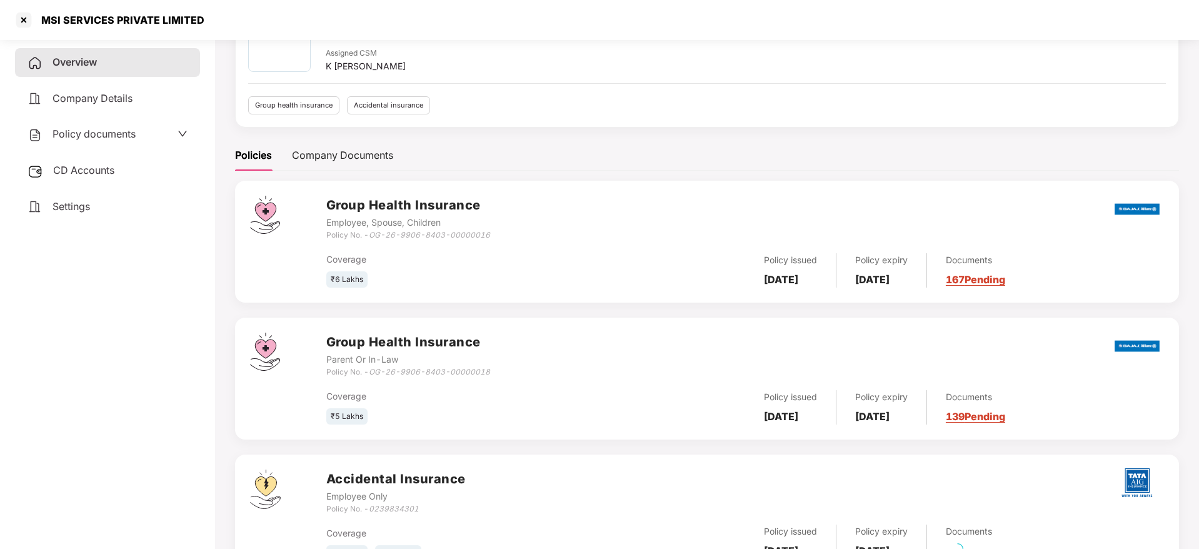
scroll to position [138, 0]
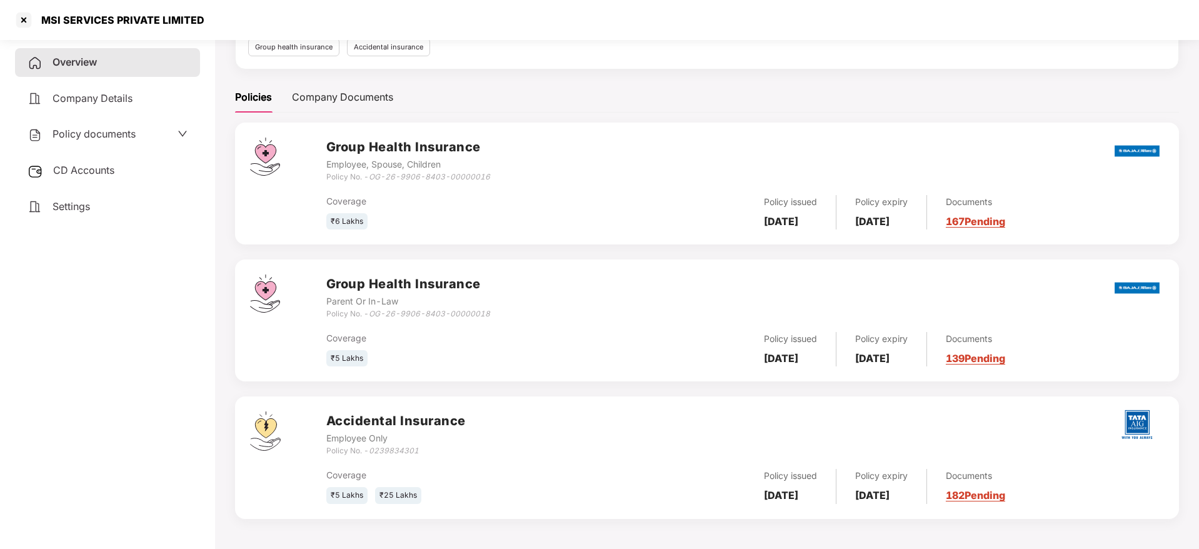
click at [1000, 497] on link "182 Pending" at bounding box center [975, 495] width 59 height 12
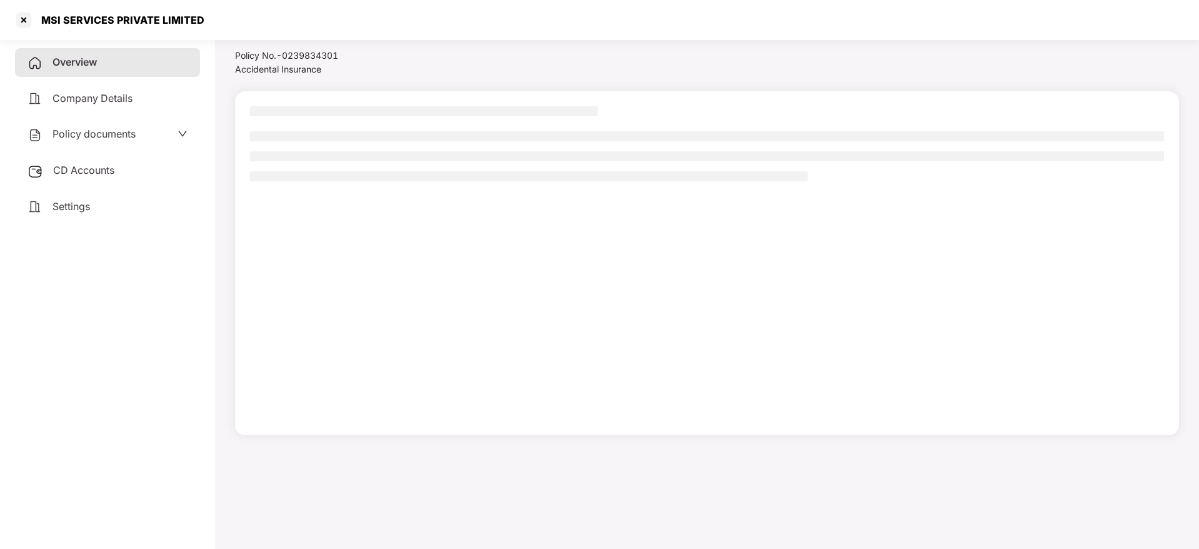
scroll to position [34, 0]
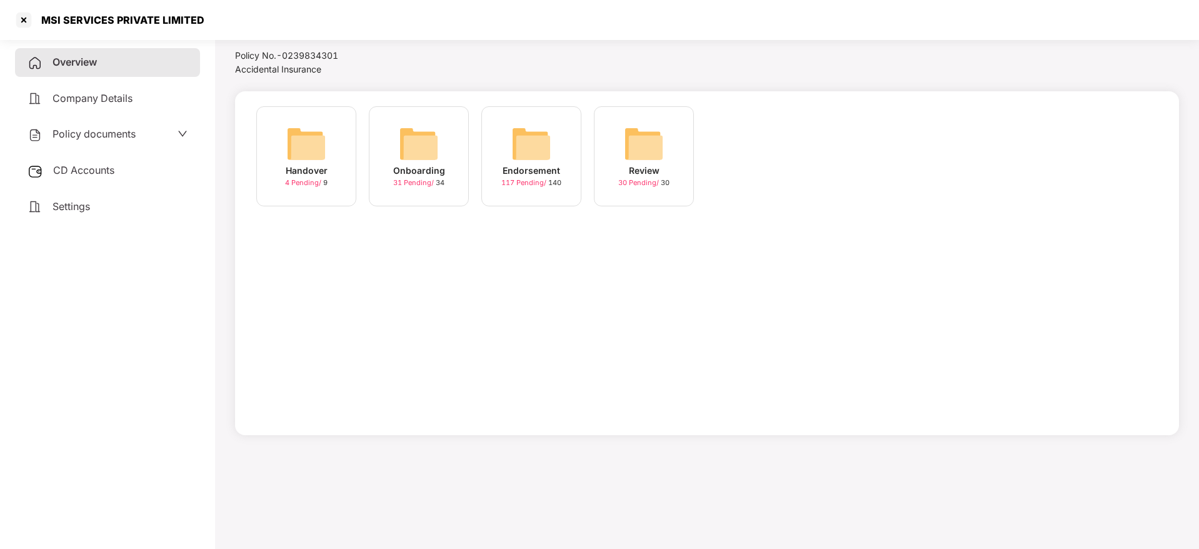
click at [527, 164] on div "Endorsement" at bounding box center [530, 171] width 57 height 14
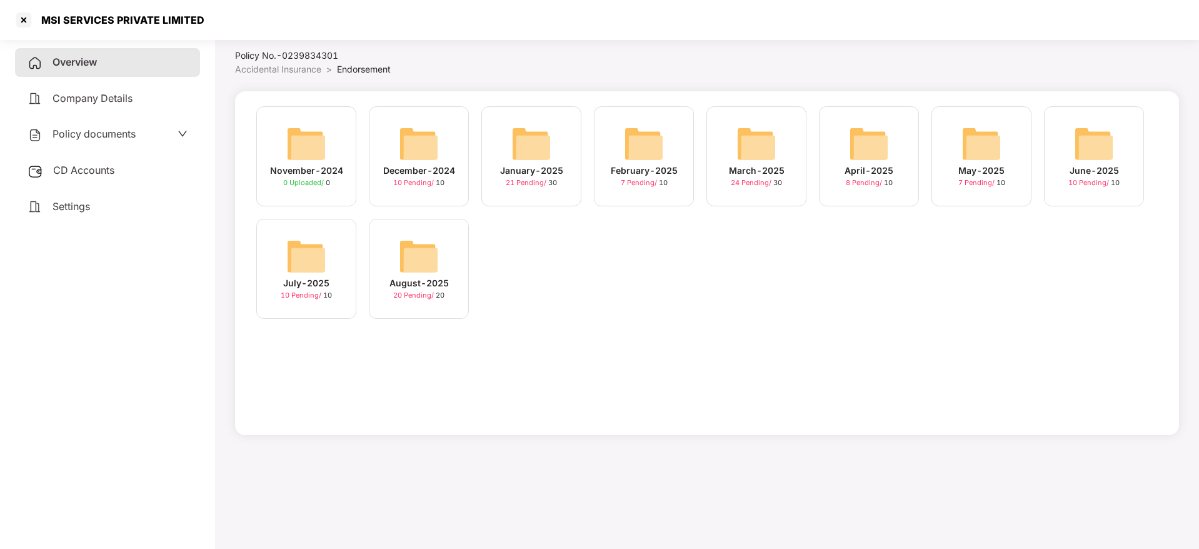
click at [427, 291] on span "20 Pending /" at bounding box center [414, 295] width 42 height 9
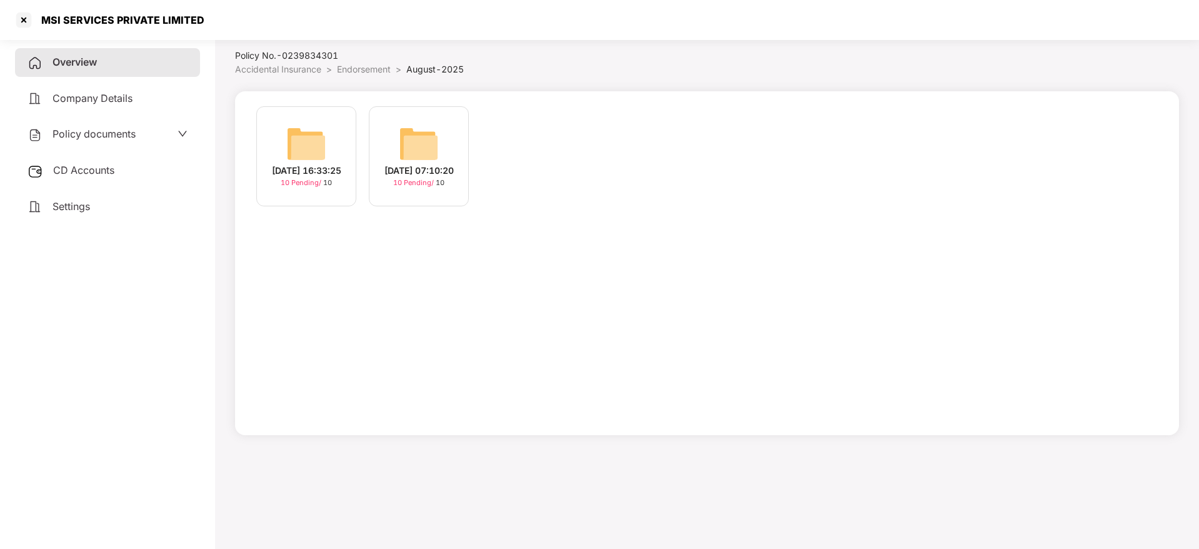
click at [422, 176] on div "[DATE] 07:10:20" at bounding box center [418, 171] width 69 height 14
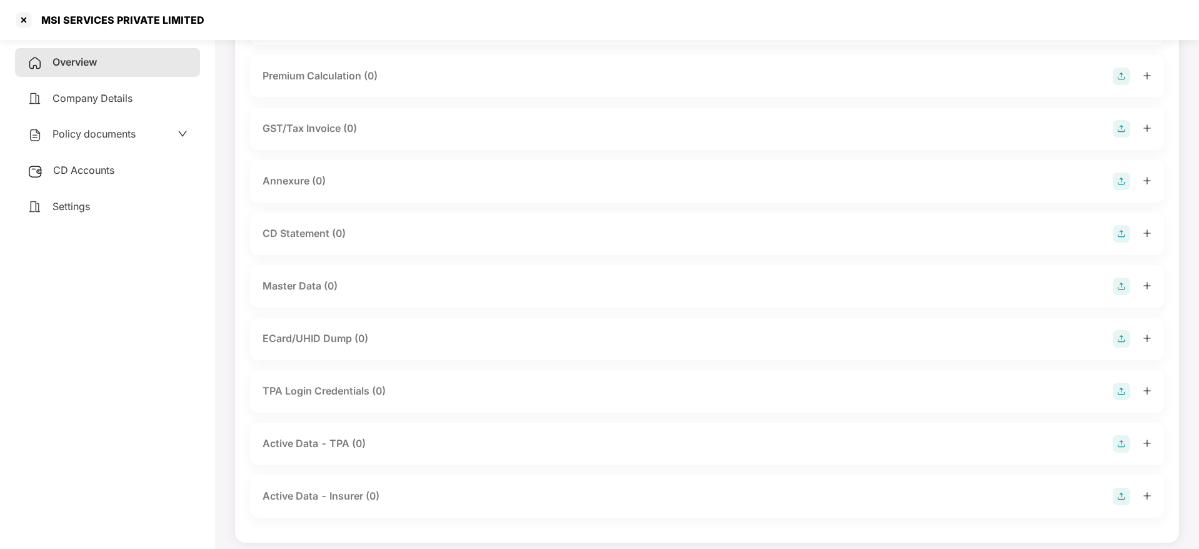
click at [1119, 284] on img at bounding box center [1120, 285] width 17 height 17
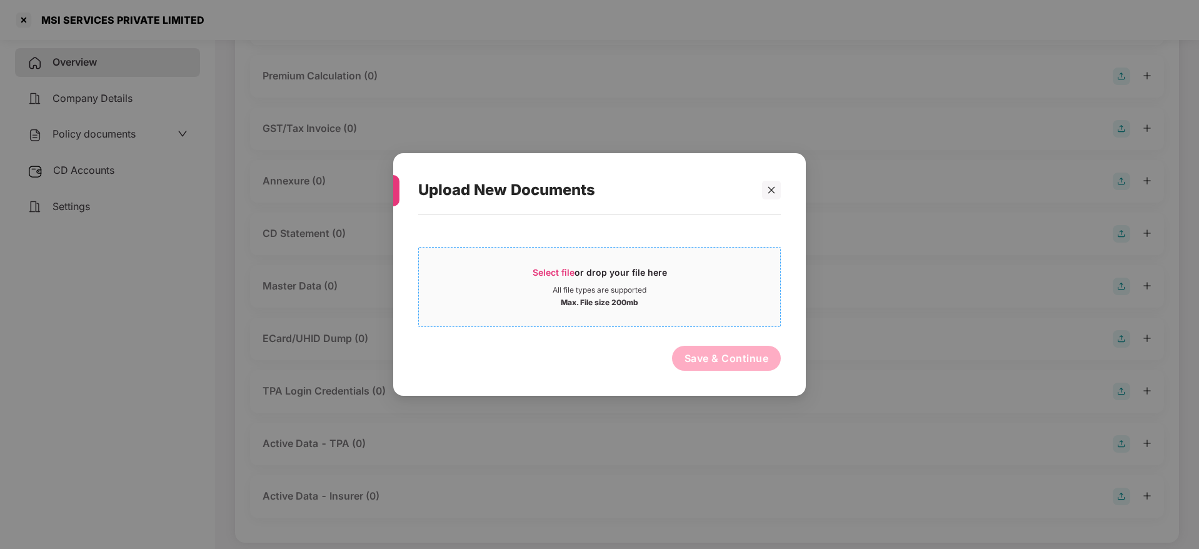
click at [570, 265] on span "Select file or drop your file here All file types are supported Max. File size …" at bounding box center [599, 287] width 361 height 60
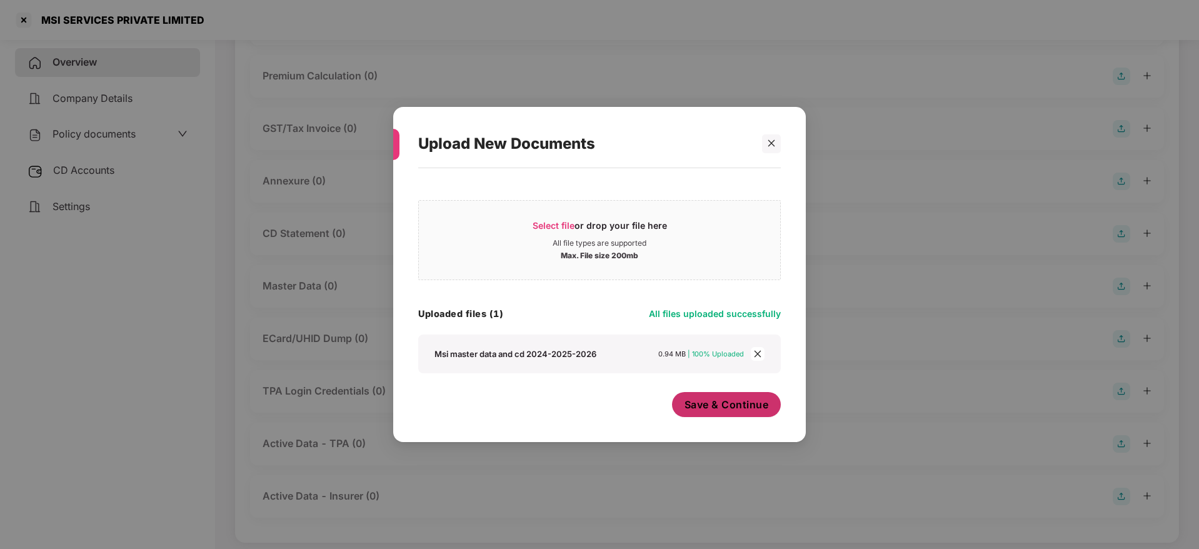
click at [744, 400] on span "Save & Continue" at bounding box center [726, 404] width 84 height 14
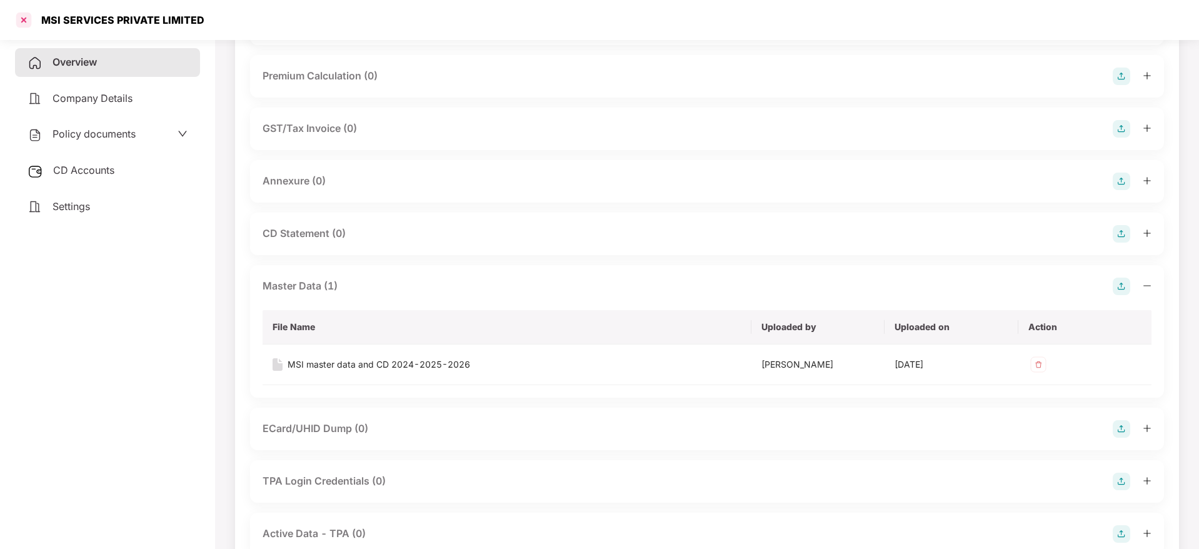
click at [24, 14] on div at bounding box center [24, 20] width 20 height 20
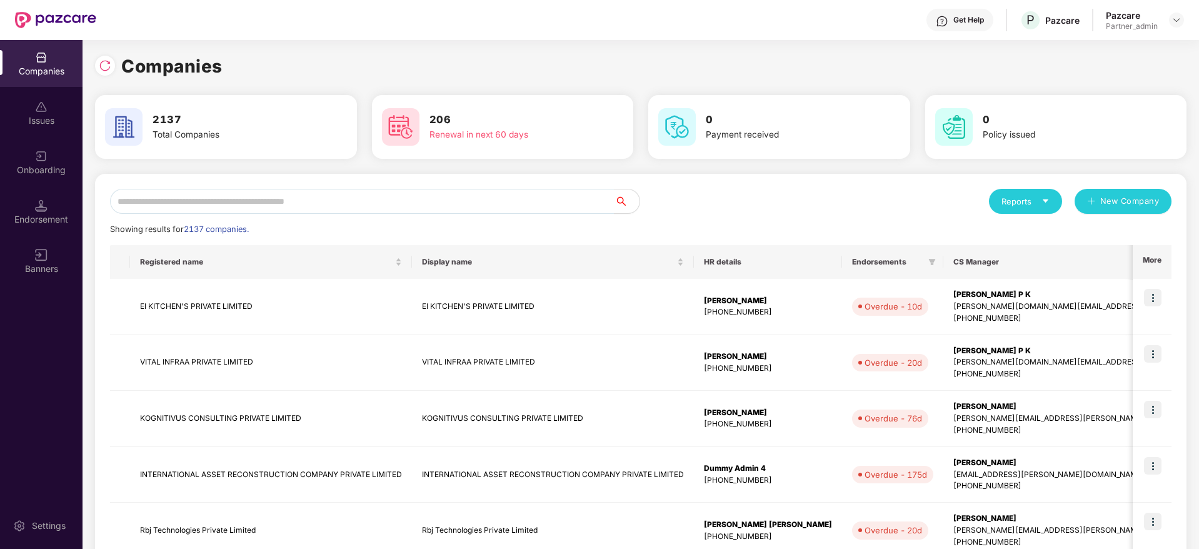
scroll to position [0, 0]
click at [238, 204] on input "text" at bounding box center [362, 201] width 504 height 25
paste input "*********"
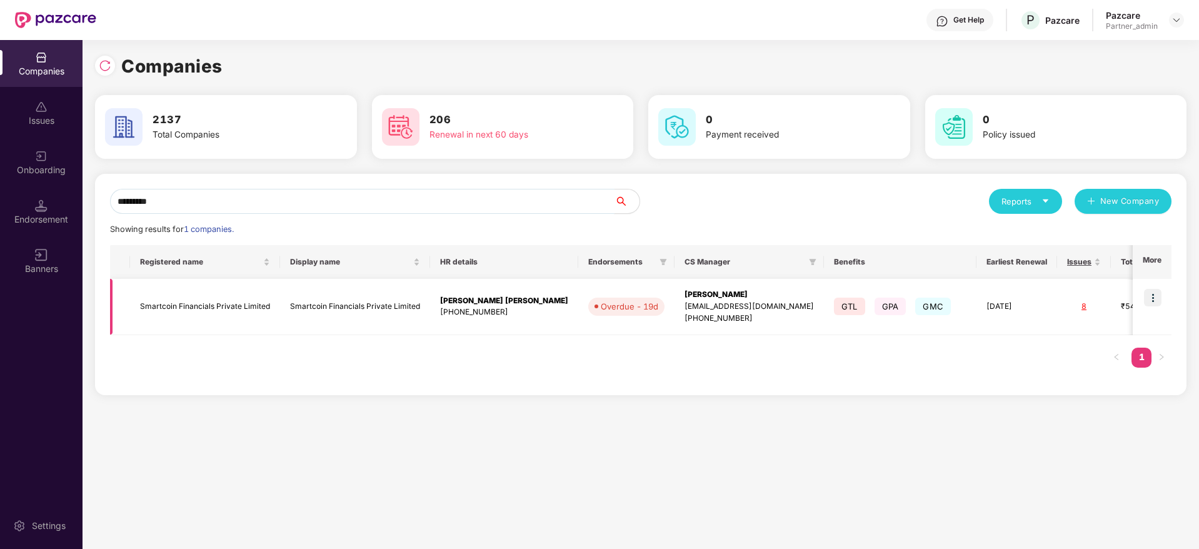
type input "*********"
click at [1150, 297] on img at bounding box center [1152, 297] width 17 height 17
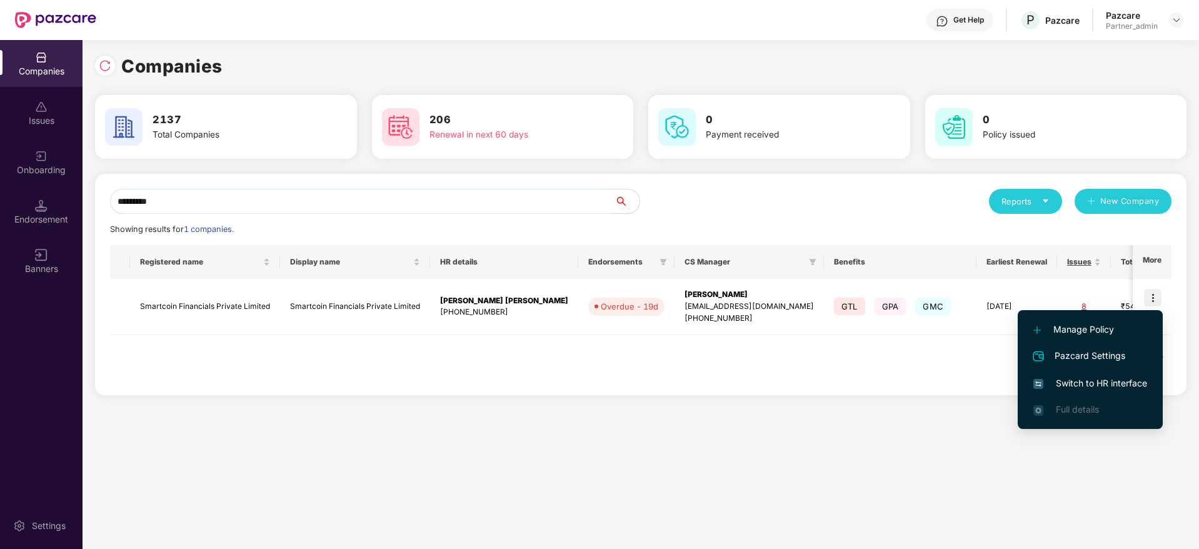
click at [1081, 379] on span "Switch to HR interface" at bounding box center [1090, 383] width 114 height 14
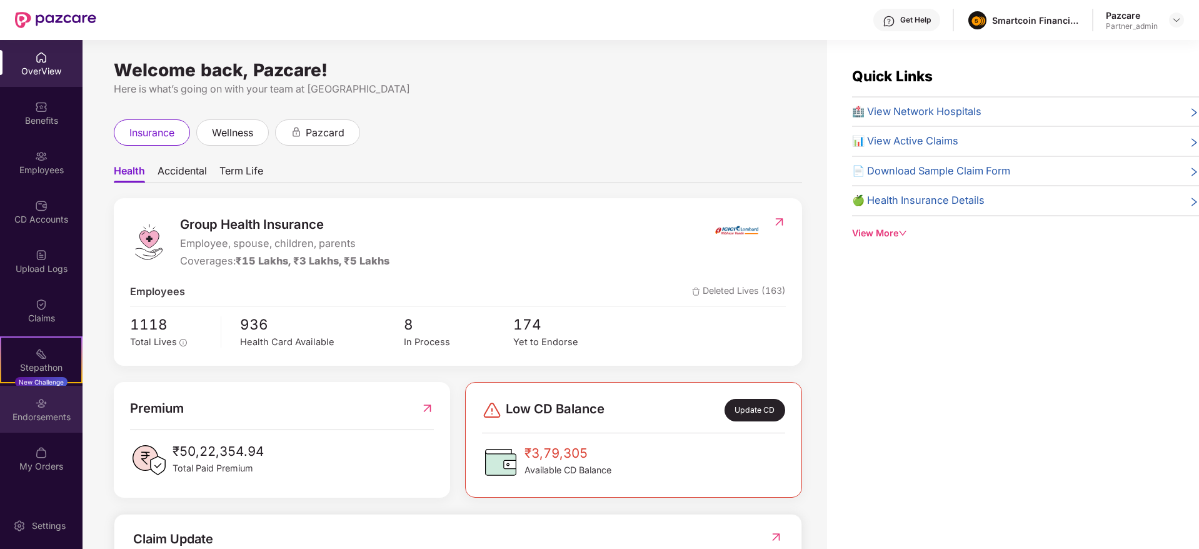
click at [37, 421] on div "Endorsements" at bounding box center [41, 417] width 82 height 12
